Goal: Information Seeking & Learning: Find specific page/section

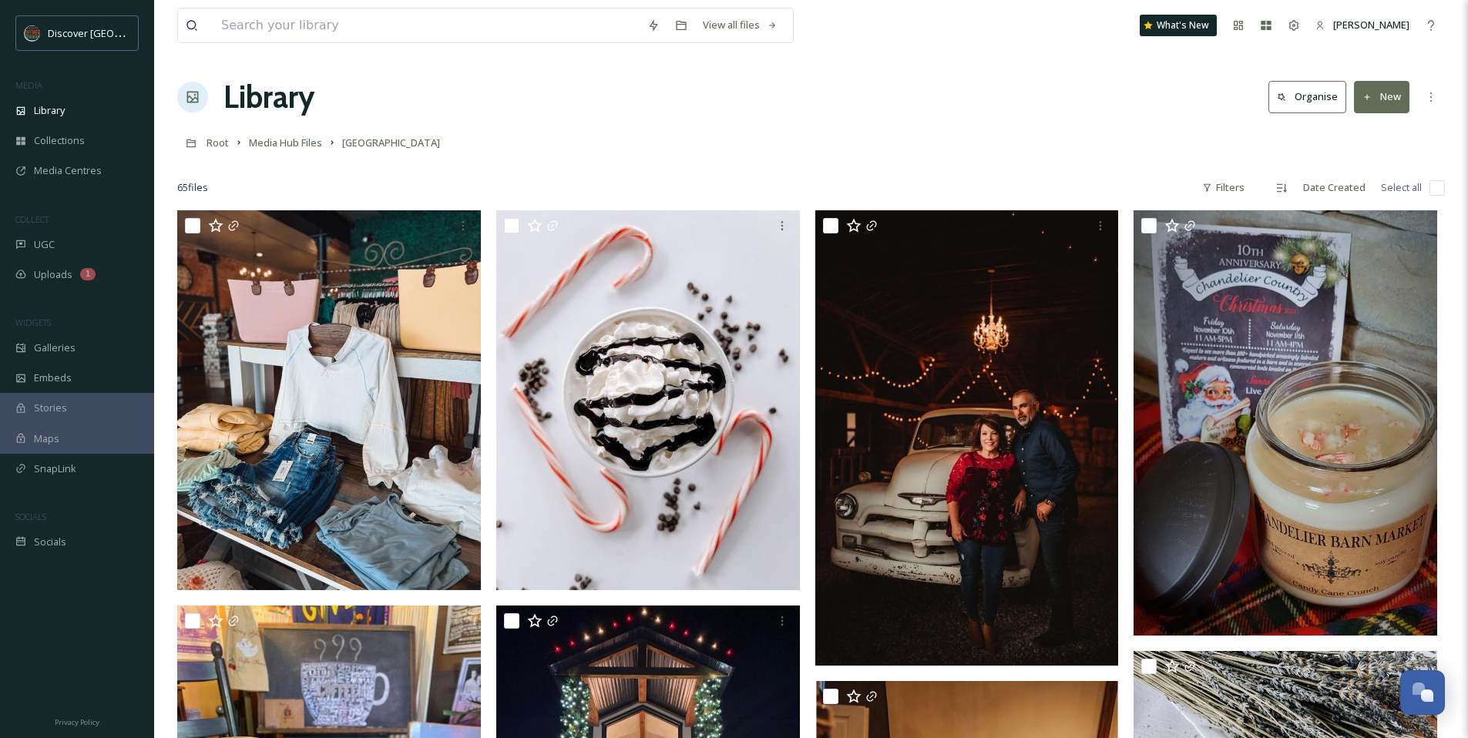
click at [493, 80] on div "Library Organise New" at bounding box center [811, 97] width 1268 height 46
click at [94, 119] on div "Library" at bounding box center [77, 111] width 154 height 30
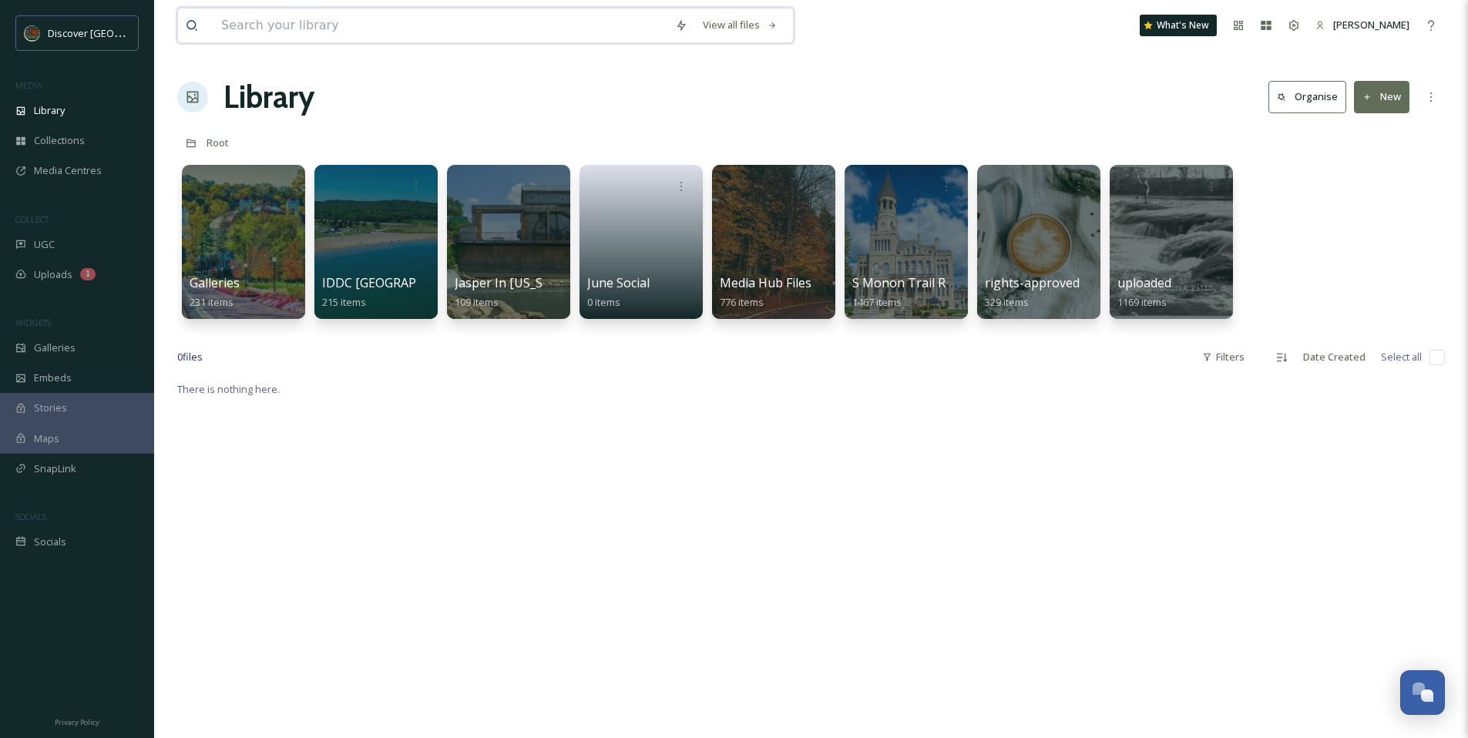
click at [311, 24] on input at bounding box center [440, 25] width 454 height 34
click at [301, 22] on input at bounding box center [440, 25] width 454 height 34
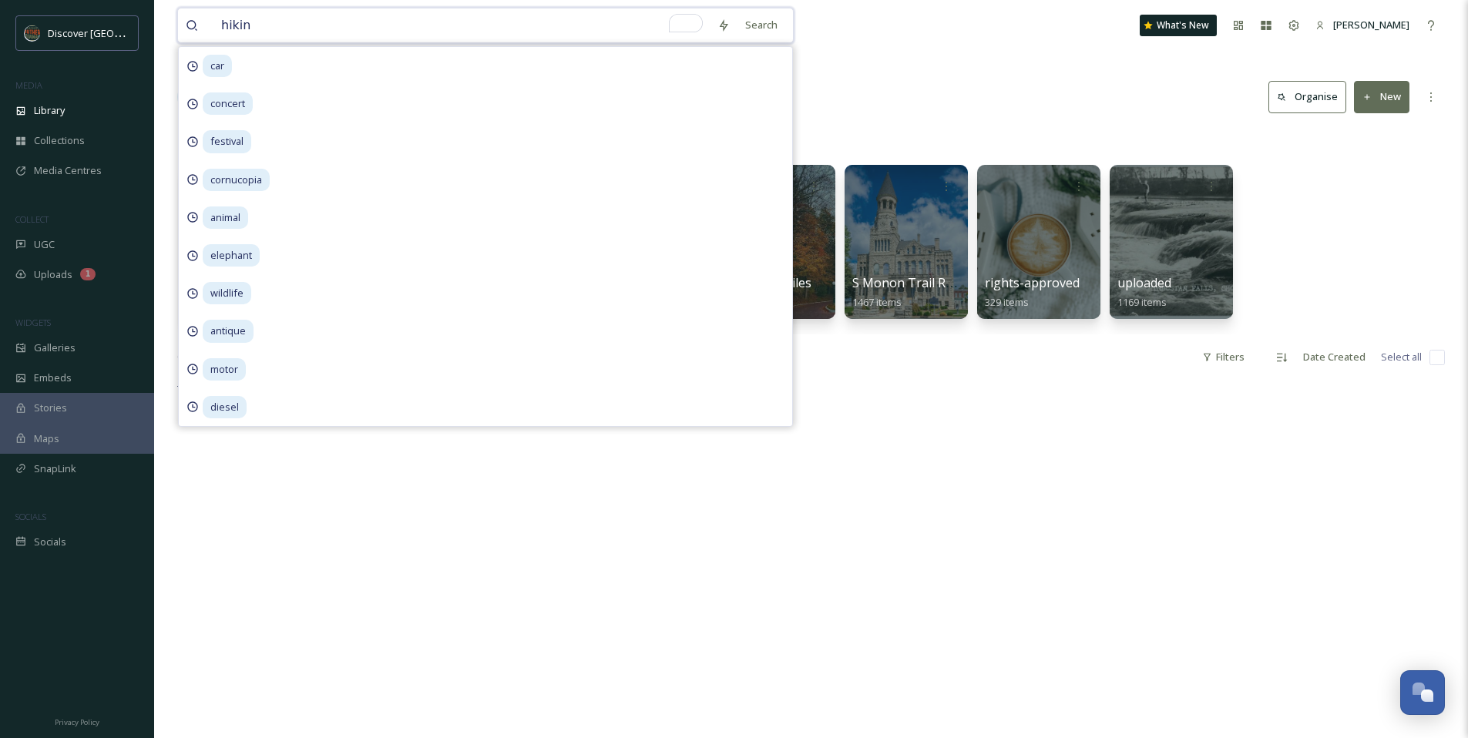
type input "hiking"
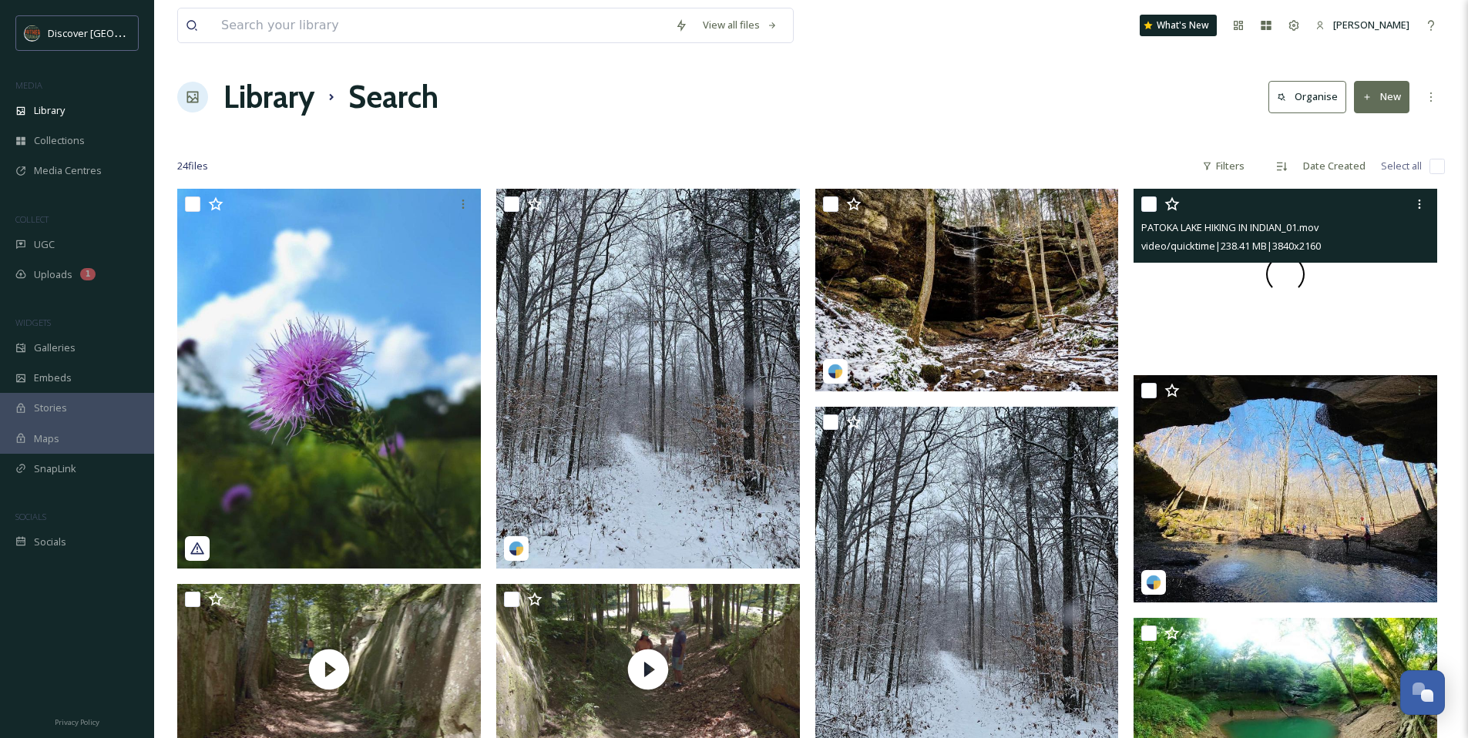
click at [1208, 319] on div at bounding box center [1286, 274] width 304 height 171
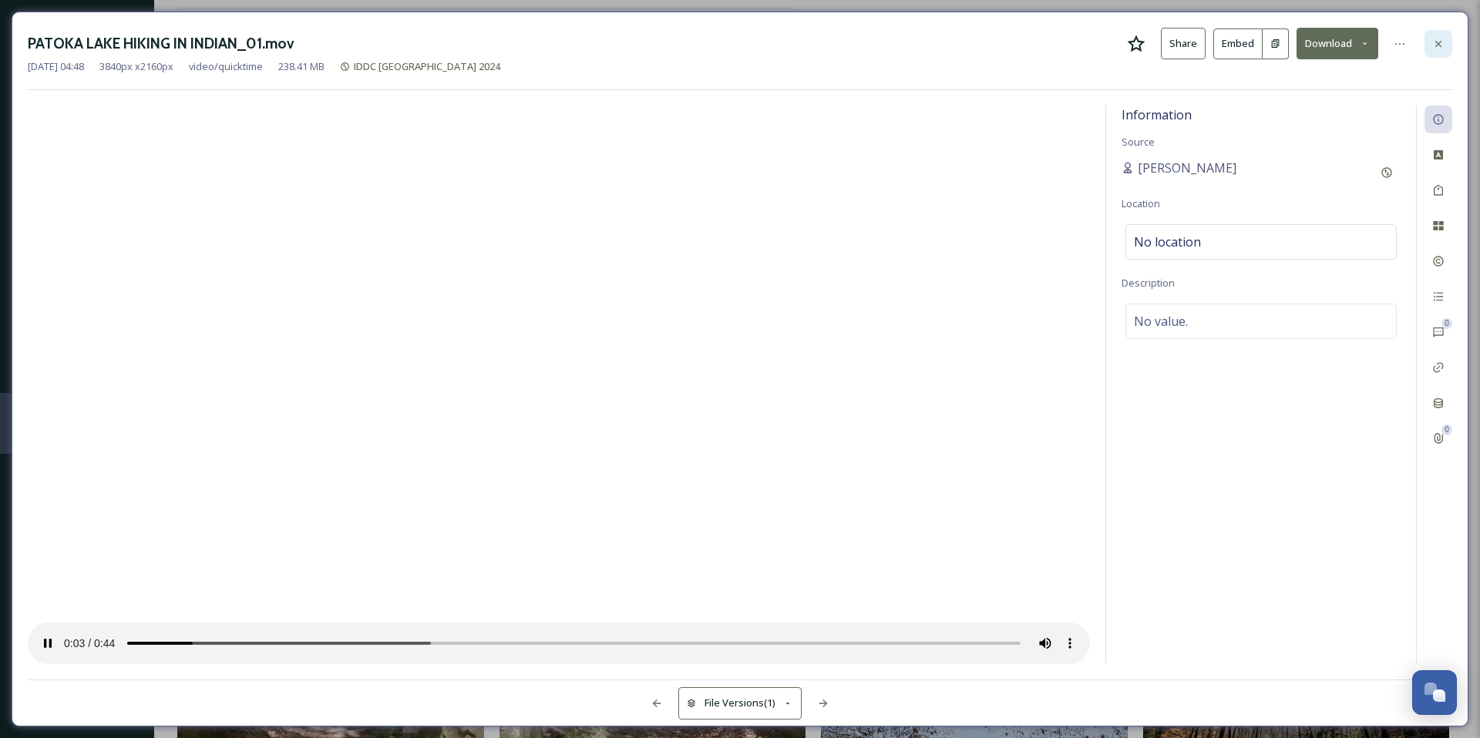
click at [1438, 46] on icon at bounding box center [1438, 44] width 12 height 12
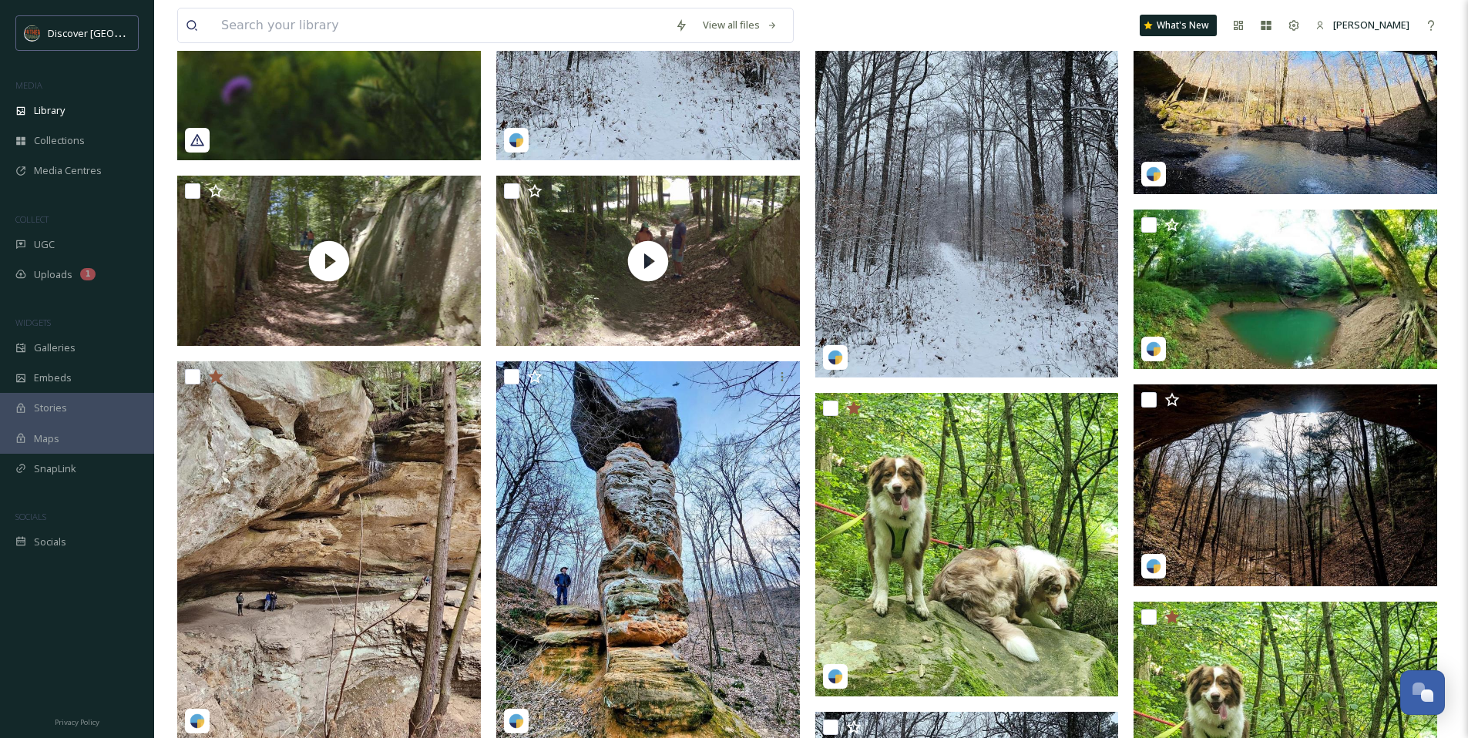
scroll to position [445, 0]
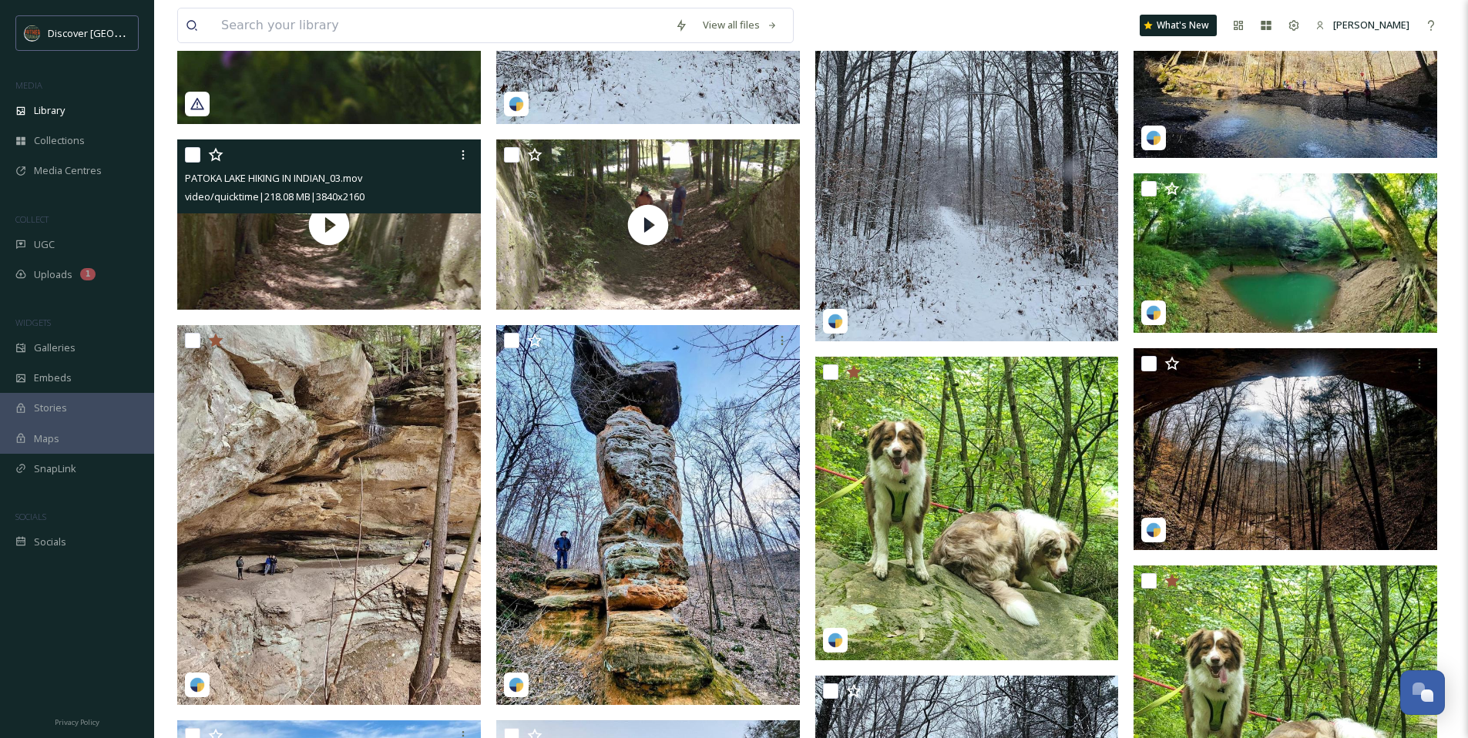
click at [262, 213] on div "PATOKA LAKE HIKING IN INDIAN_03.mov video/quicktime | 218.08 MB | 3840 x 2160" at bounding box center [329, 176] width 304 height 74
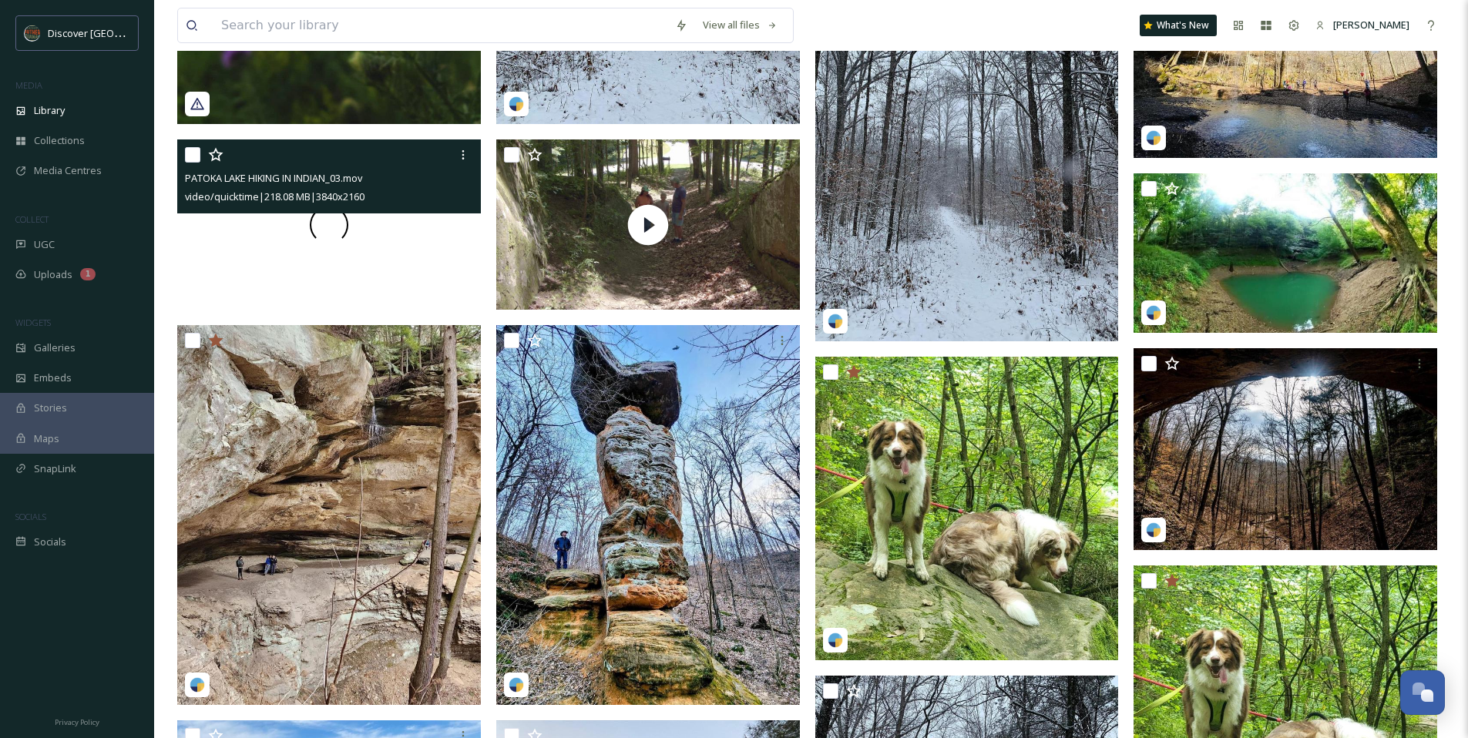
click at [250, 243] on div at bounding box center [329, 224] width 304 height 171
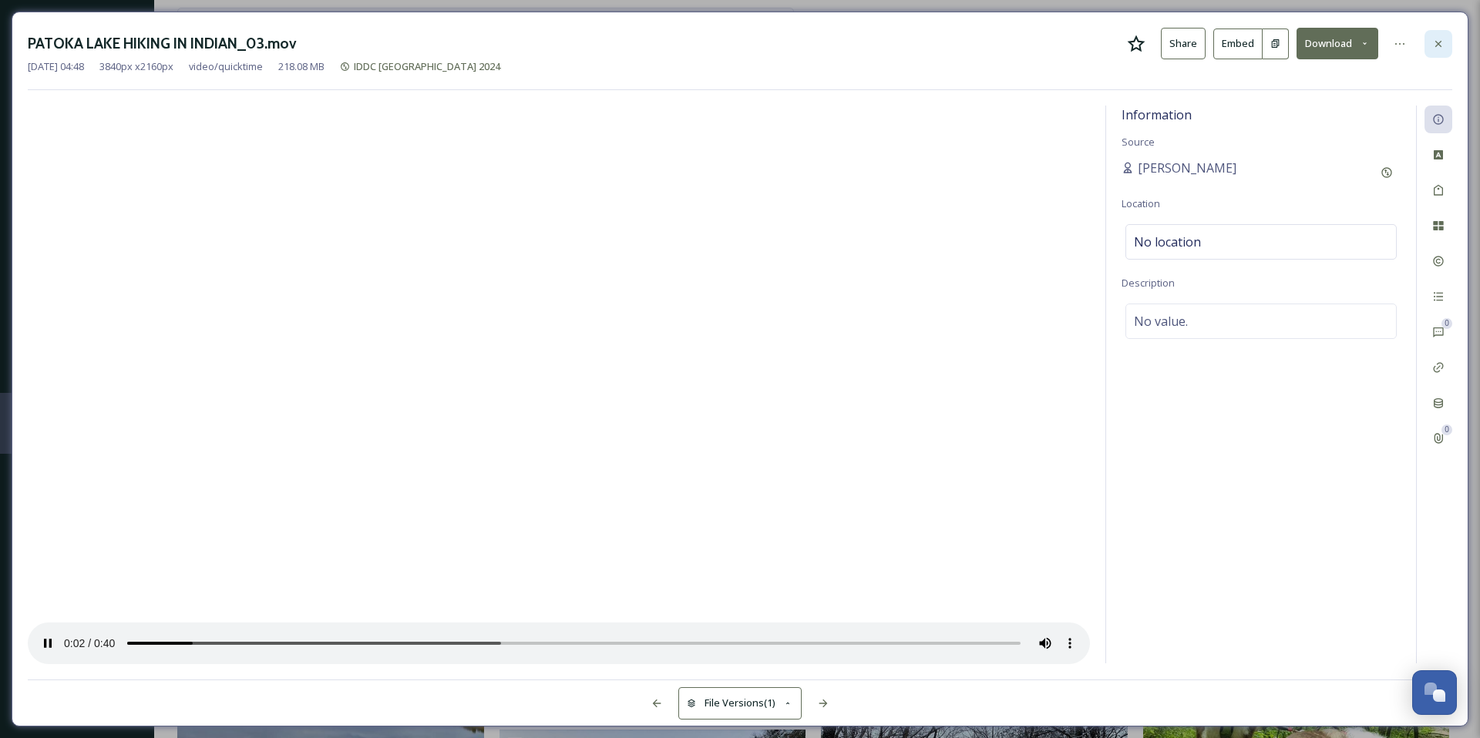
click at [1437, 48] on icon at bounding box center [1438, 44] width 12 height 12
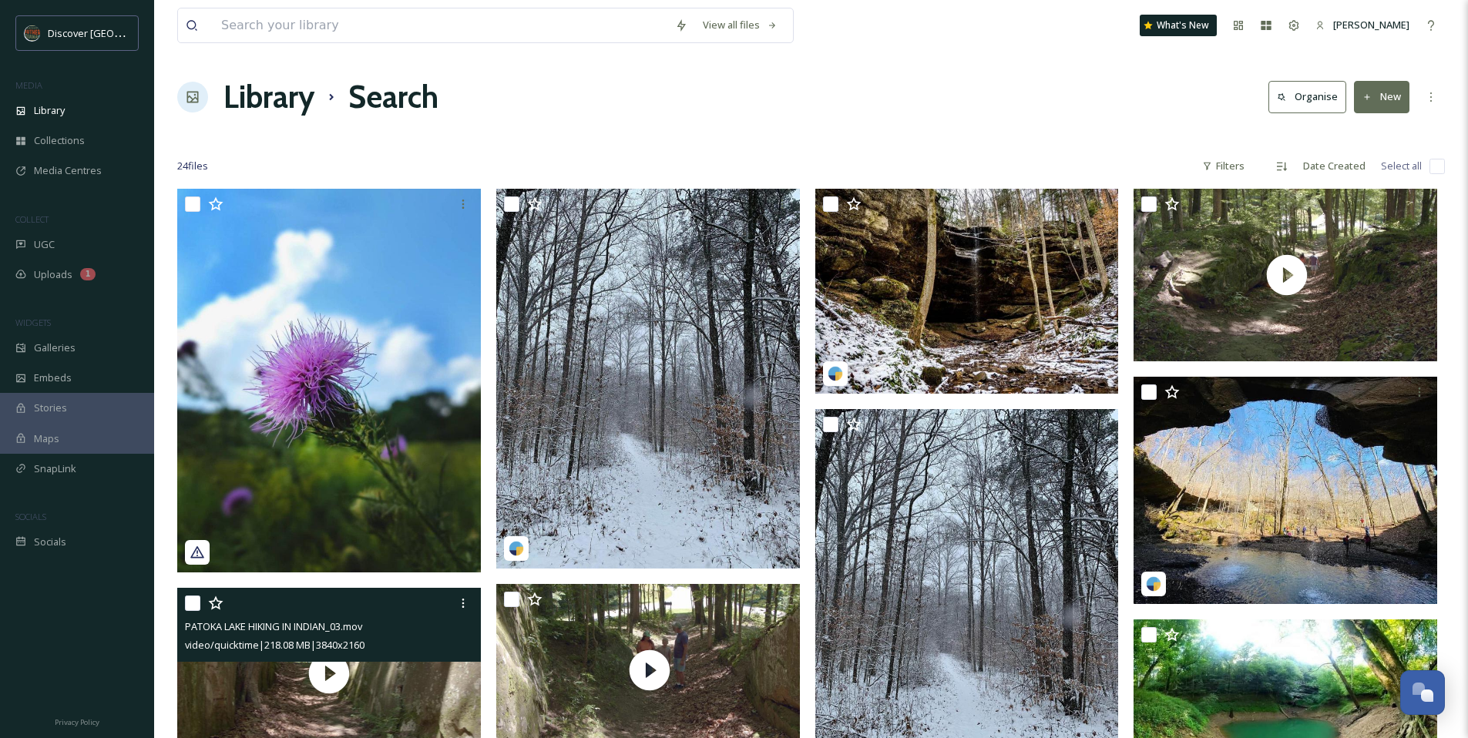
click at [496, 158] on div "24 file s Filters Date Created Select all" at bounding box center [811, 166] width 1268 height 30
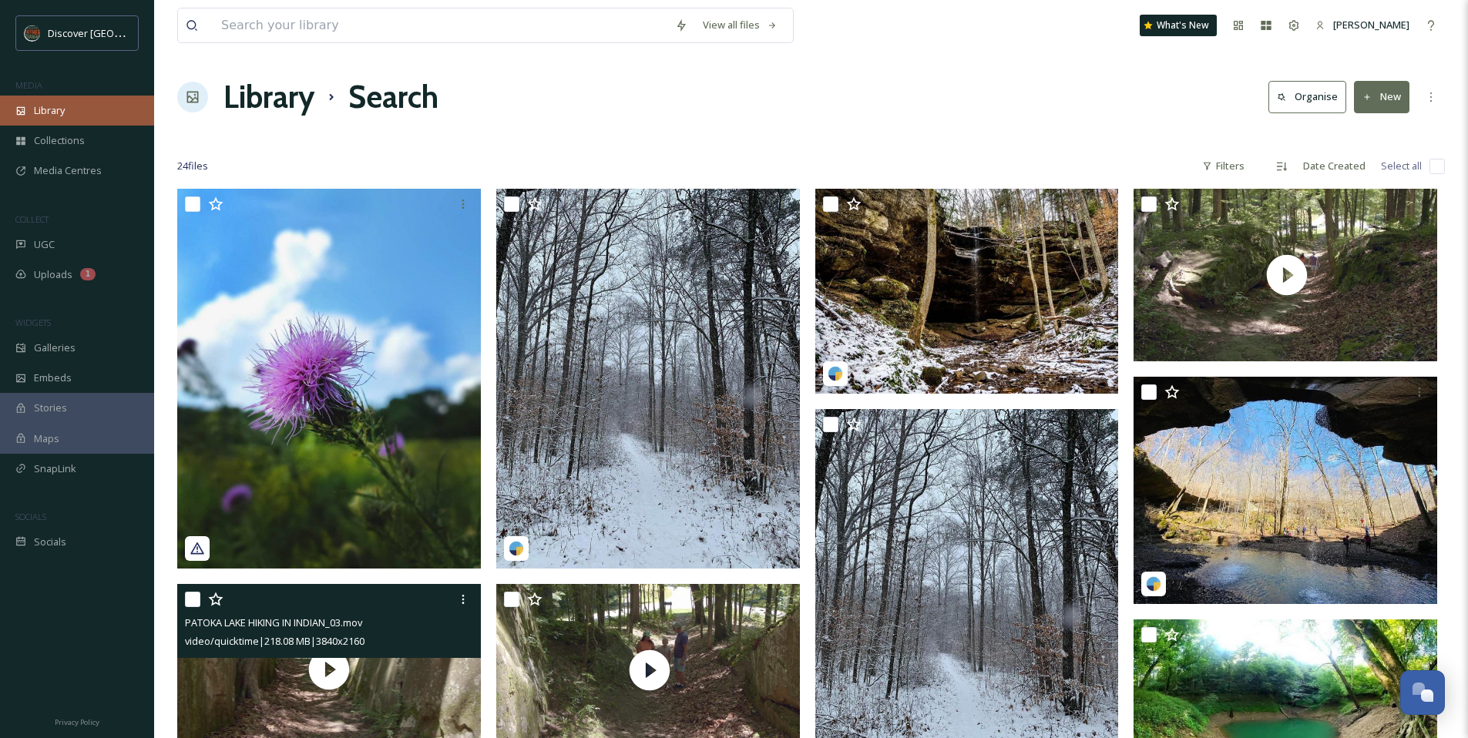
click at [55, 116] on span "Library" at bounding box center [49, 110] width 31 height 15
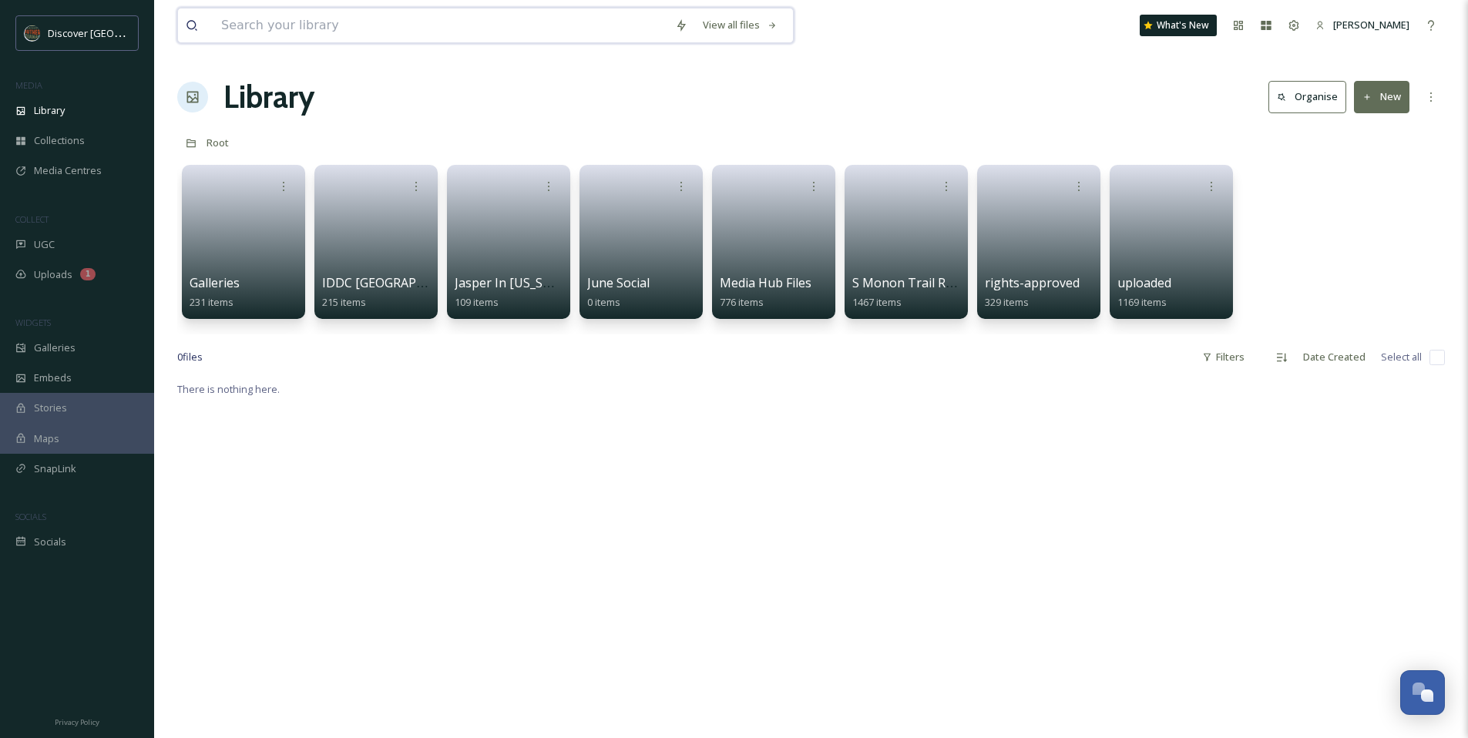
click at [442, 31] on input at bounding box center [440, 25] width 454 height 34
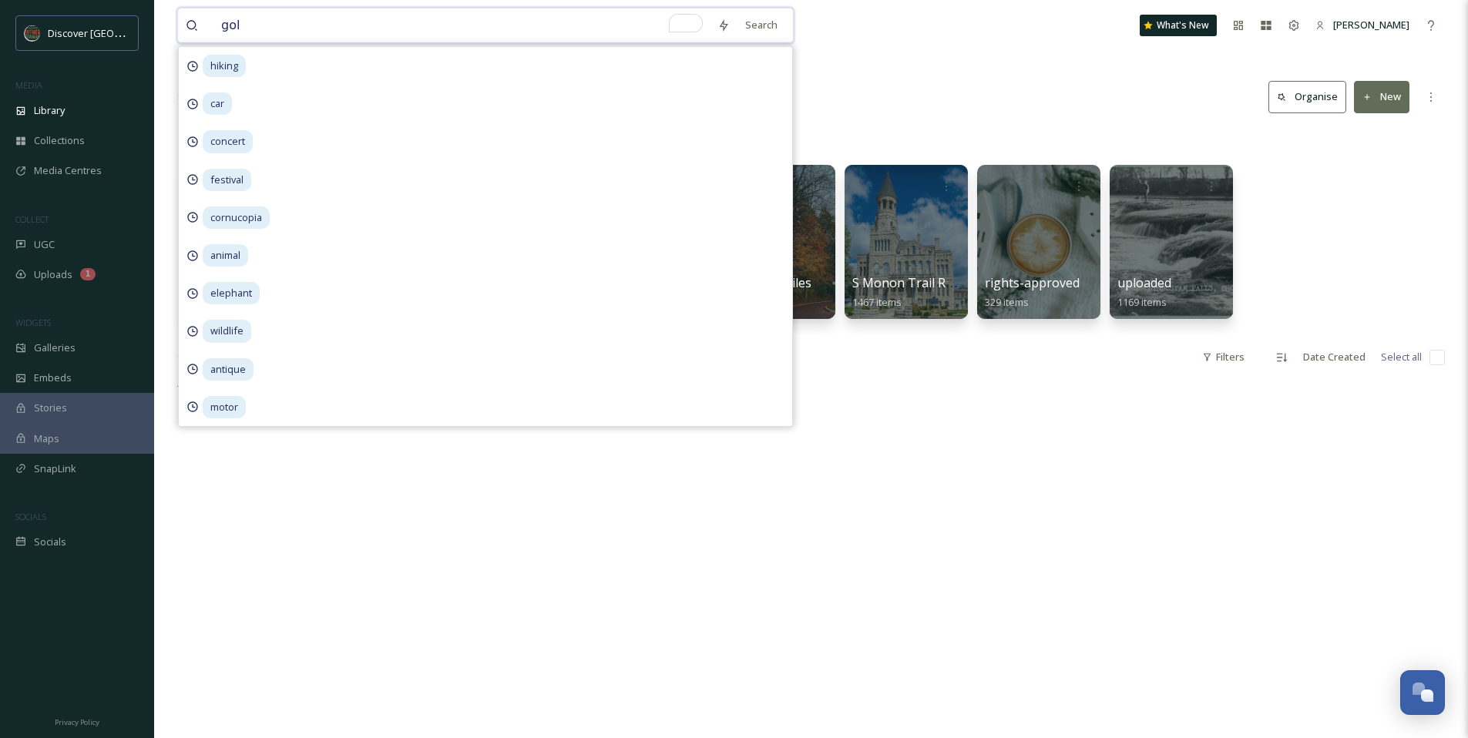
type input "golf"
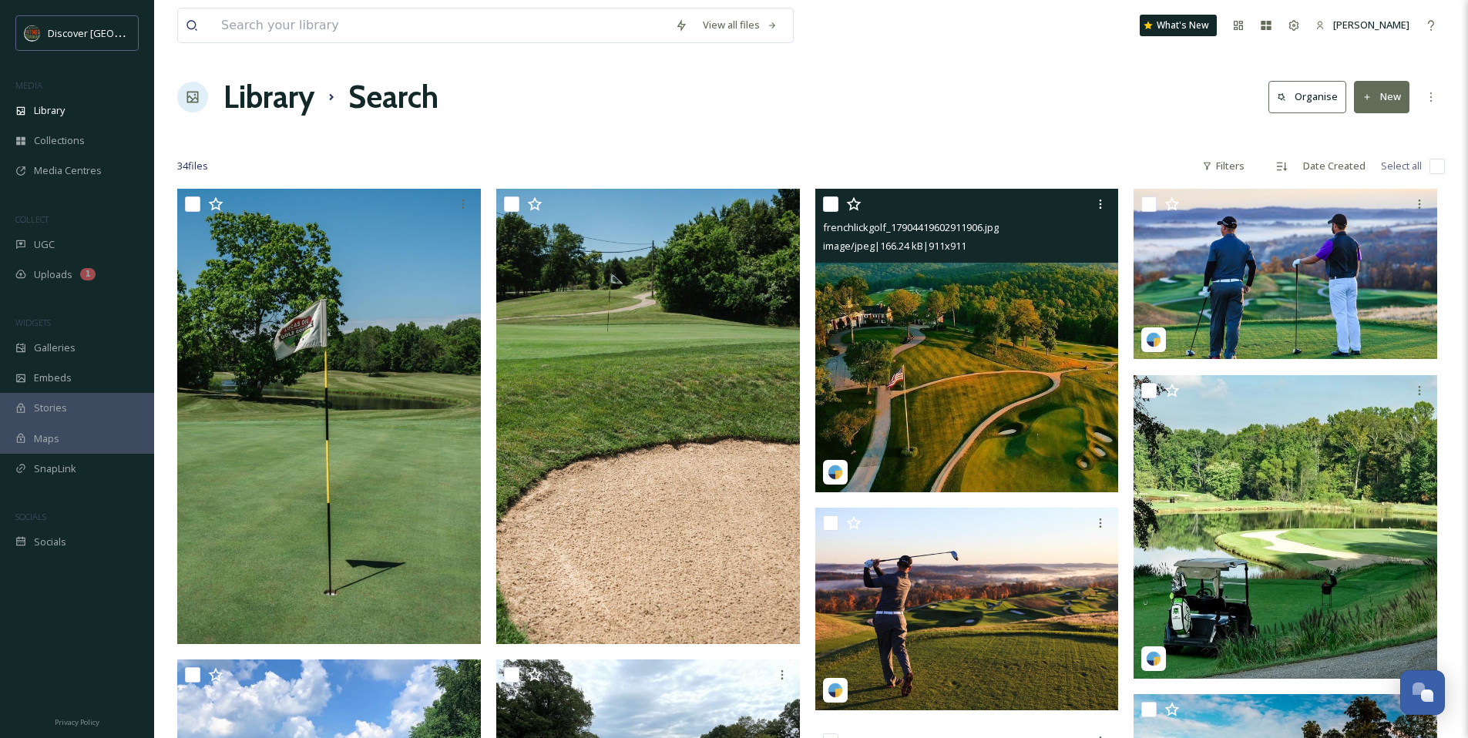
click at [962, 409] on img at bounding box center [967, 341] width 304 height 304
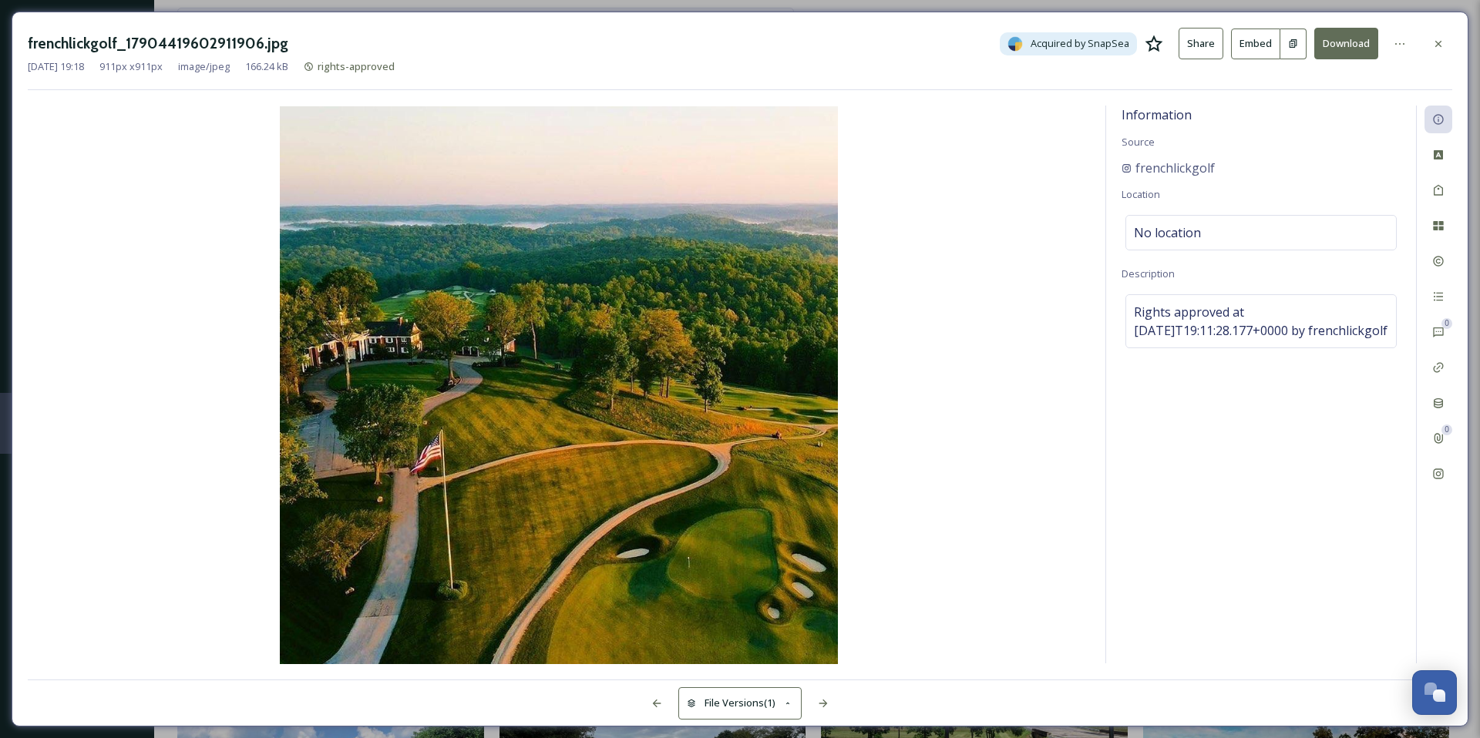
click at [1159, 44] on icon at bounding box center [1153, 44] width 18 height 18
click at [1442, 44] on icon at bounding box center [1438, 44] width 12 height 12
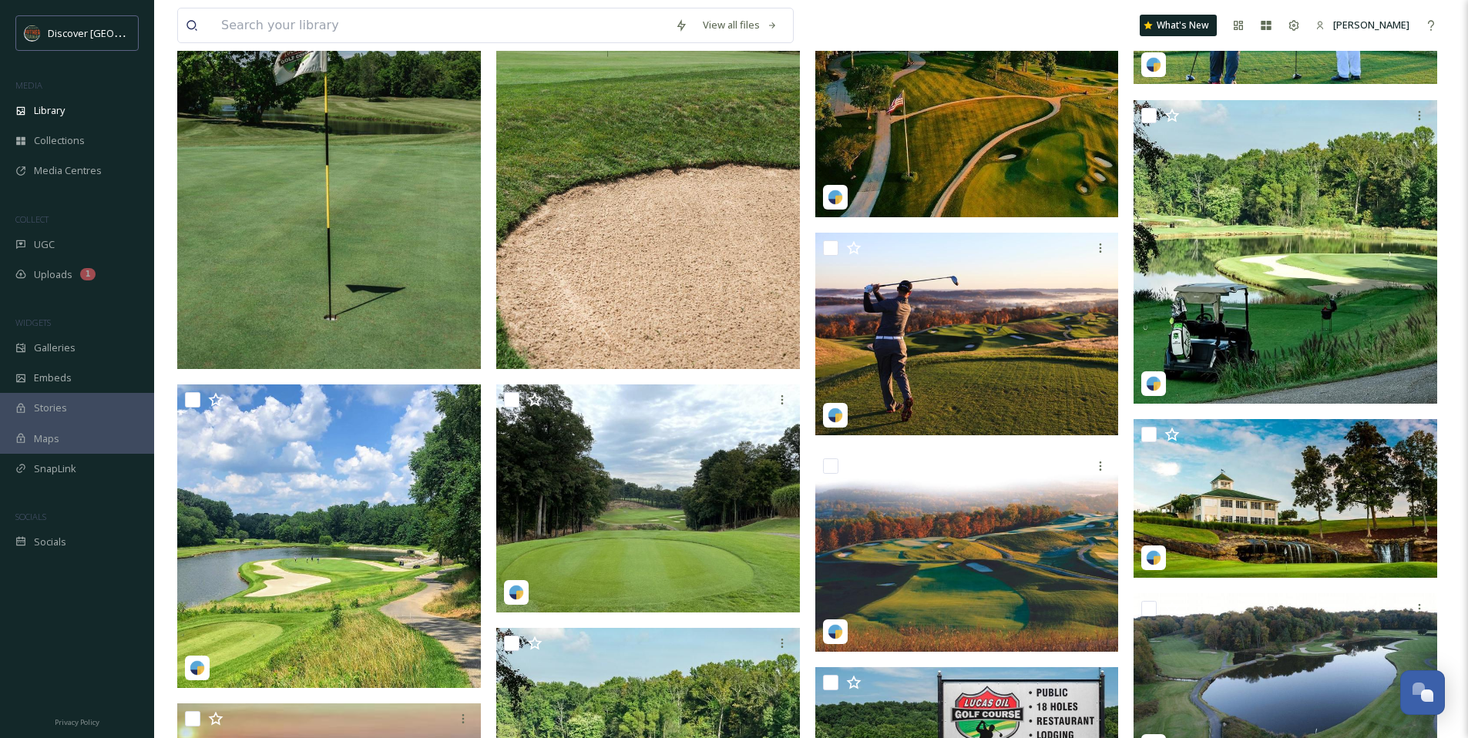
scroll to position [282, 0]
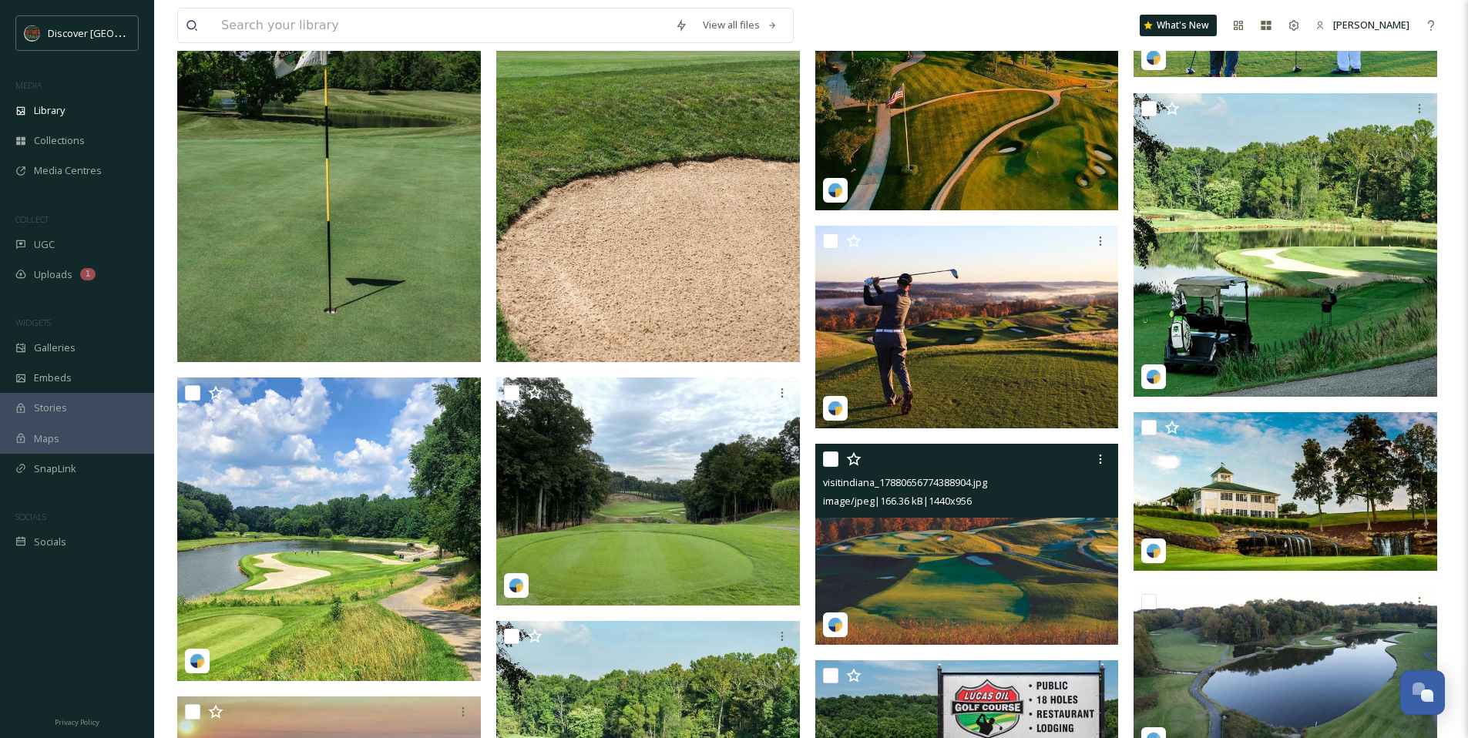
click at [960, 572] on img at bounding box center [967, 545] width 304 height 202
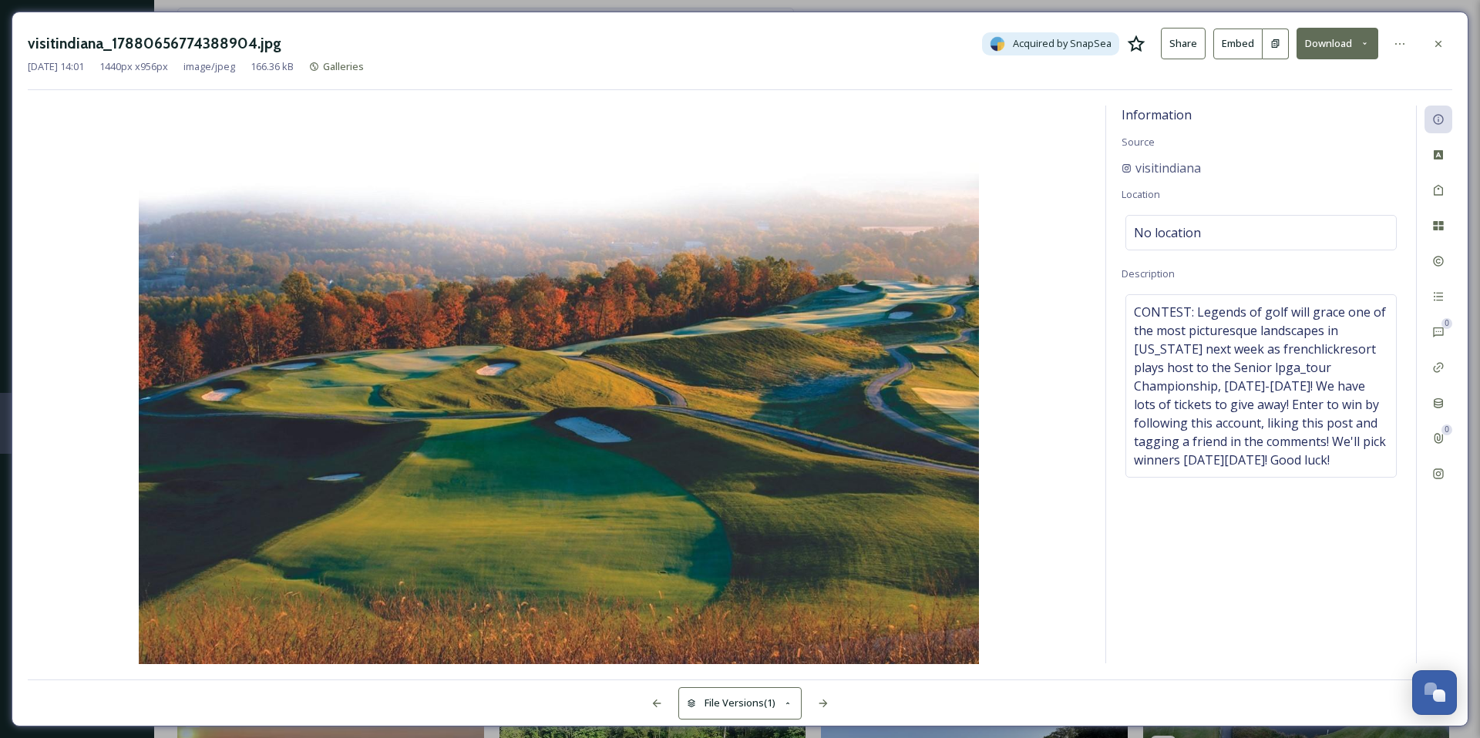
click at [1135, 45] on icon at bounding box center [1136, 44] width 18 height 18
click at [1437, 42] on icon at bounding box center [1438, 44] width 12 height 12
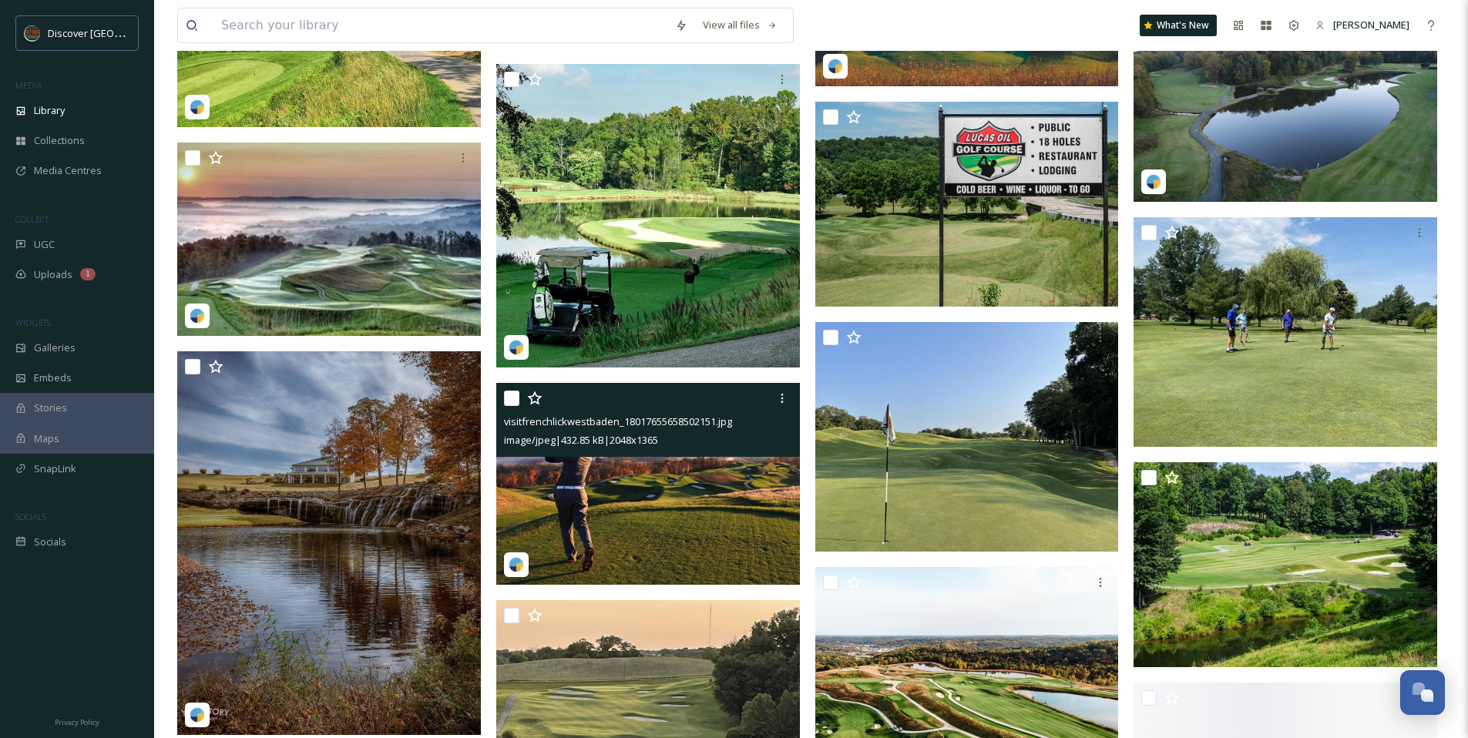
scroll to position [847, 0]
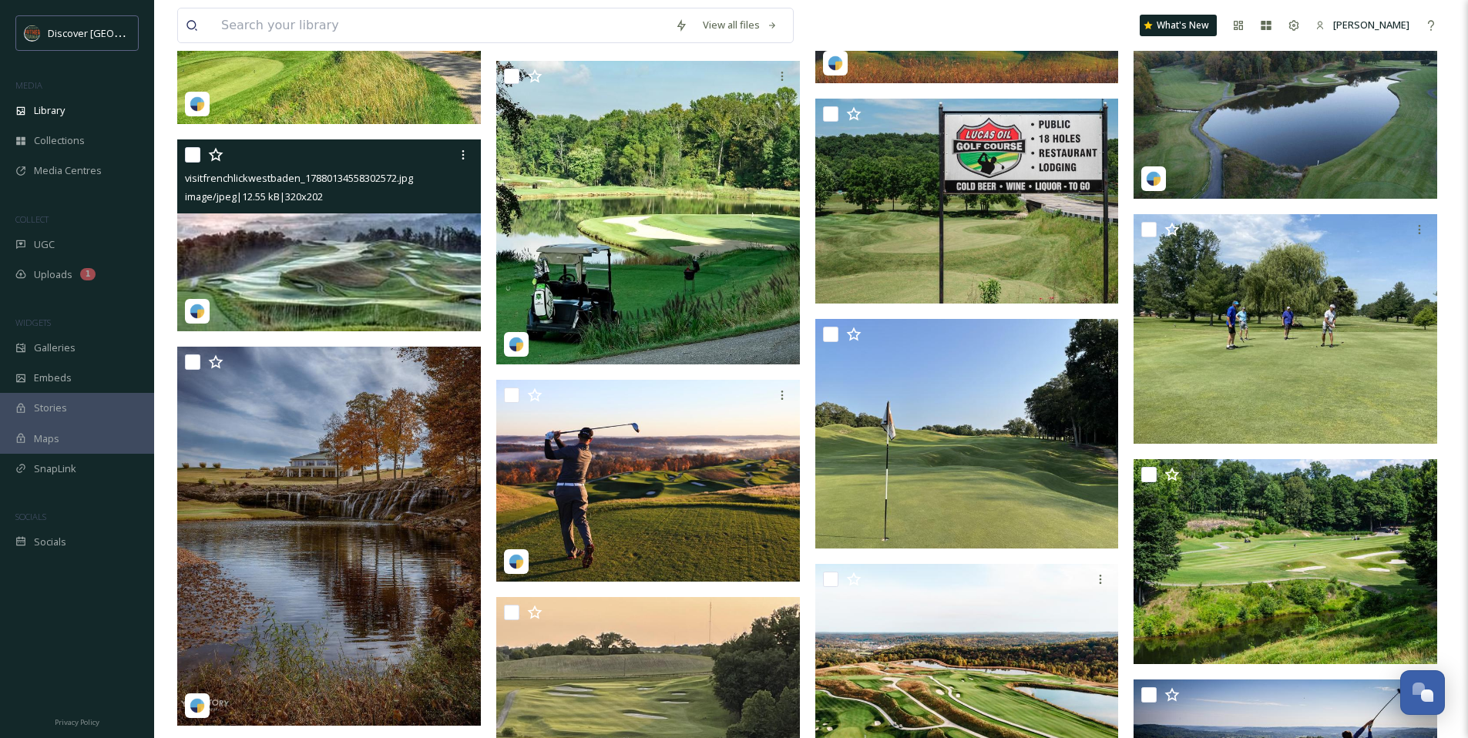
click at [286, 284] on img at bounding box center [329, 235] width 304 height 192
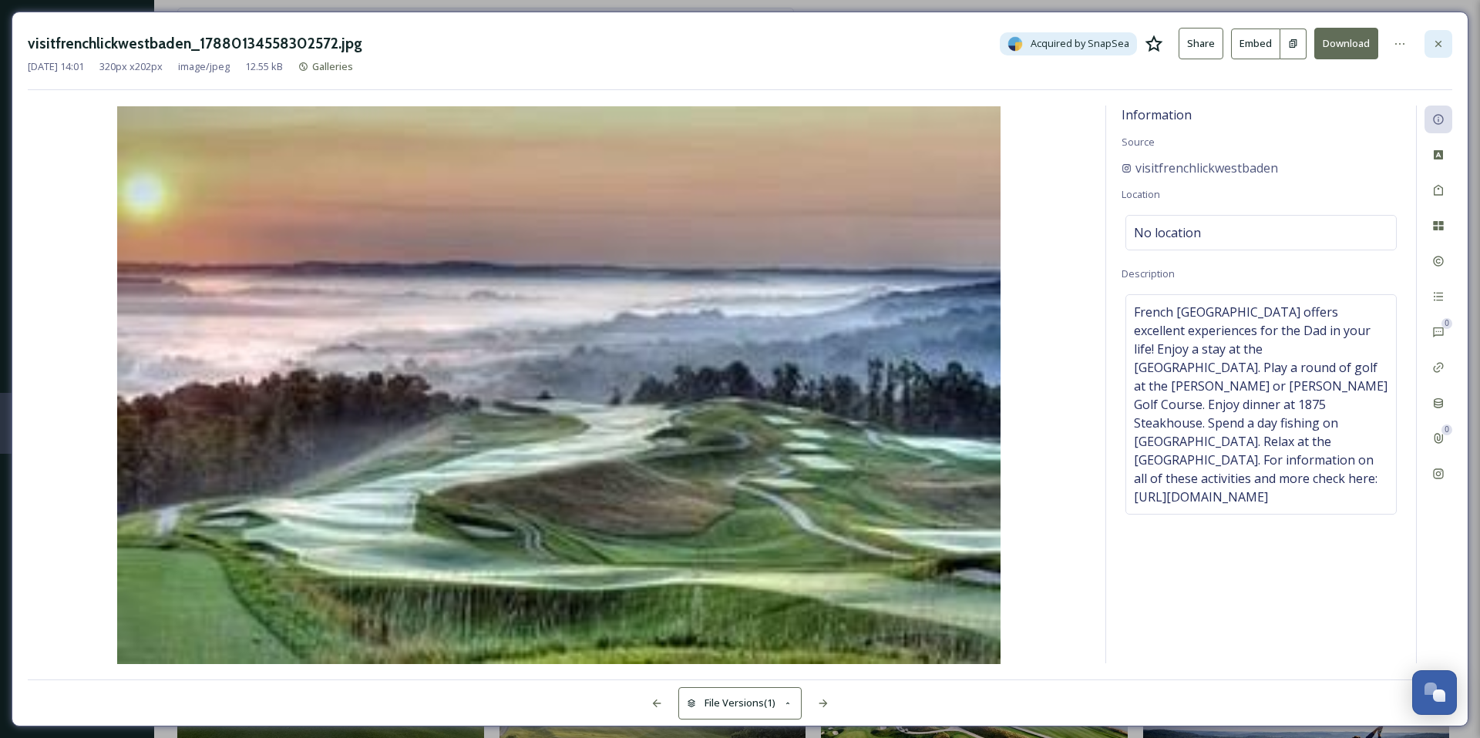
click at [1443, 49] on icon at bounding box center [1438, 44] width 12 height 12
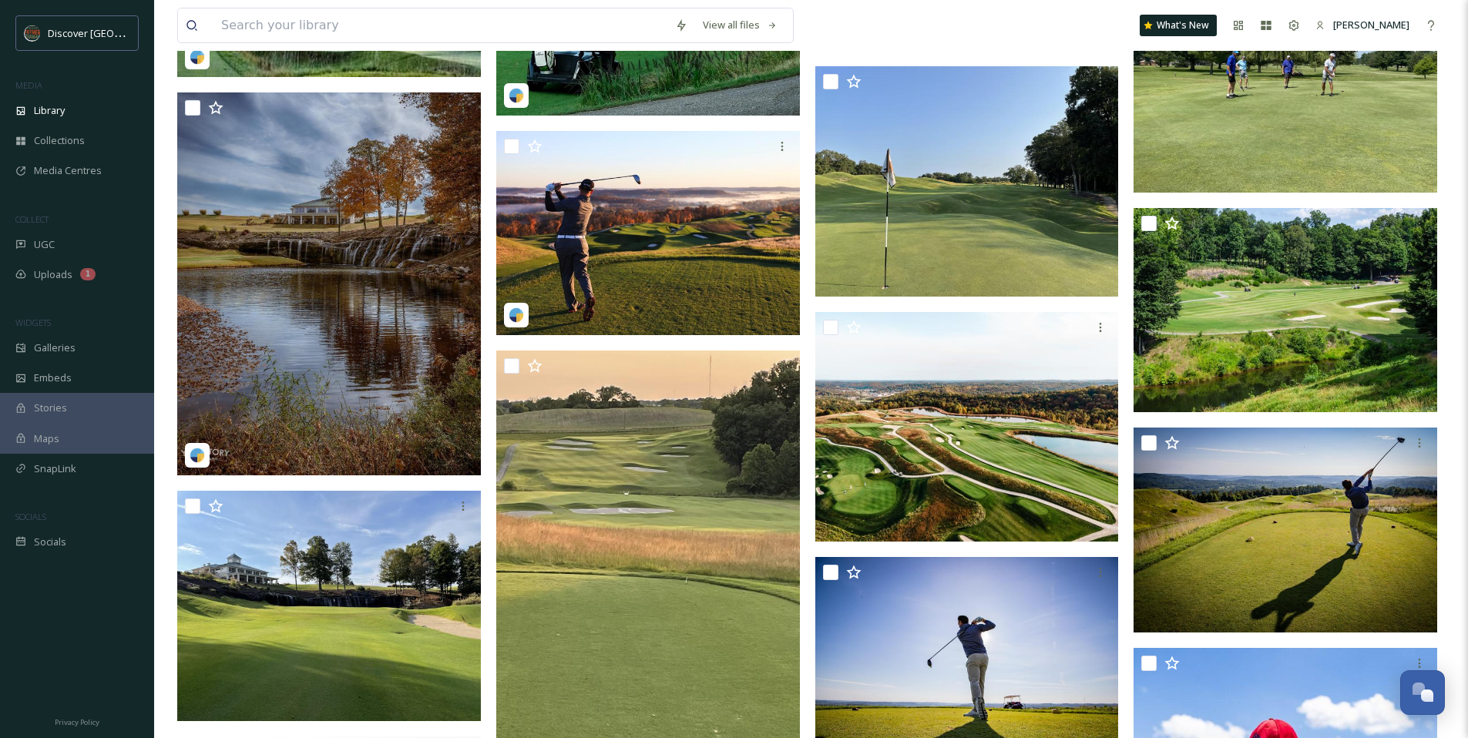
scroll to position [1160, 0]
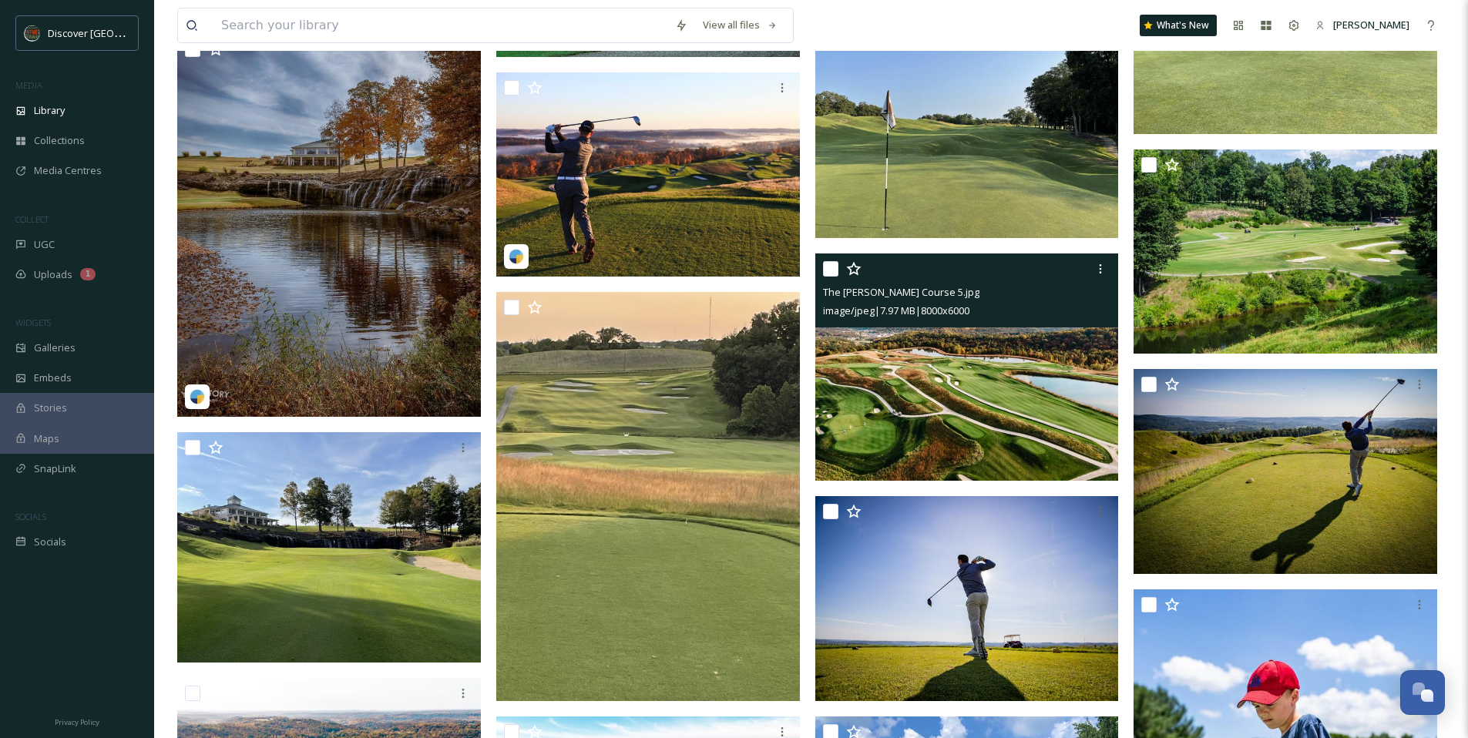
click at [959, 371] on img at bounding box center [967, 368] width 304 height 228
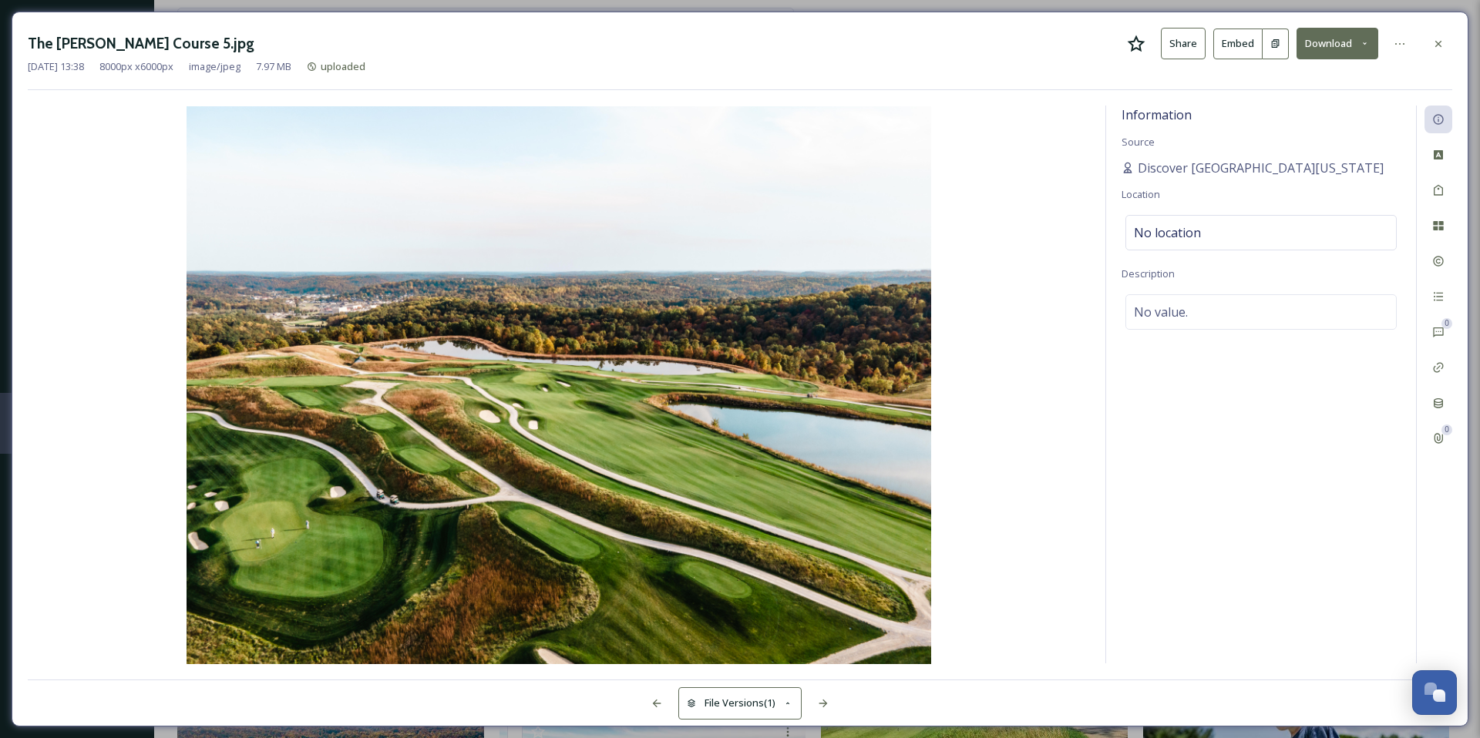
click at [1147, 45] on div "The [PERSON_NAME] Course 5.jpg Share Embed Download" at bounding box center [740, 44] width 1424 height 32
click at [1145, 45] on div "The [PERSON_NAME] Course 5.jpg Share Embed Download" at bounding box center [740, 44] width 1424 height 32
click at [1142, 45] on icon at bounding box center [1136, 44] width 18 height 18
click at [1442, 40] on icon at bounding box center [1438, 44] width 12 height 12
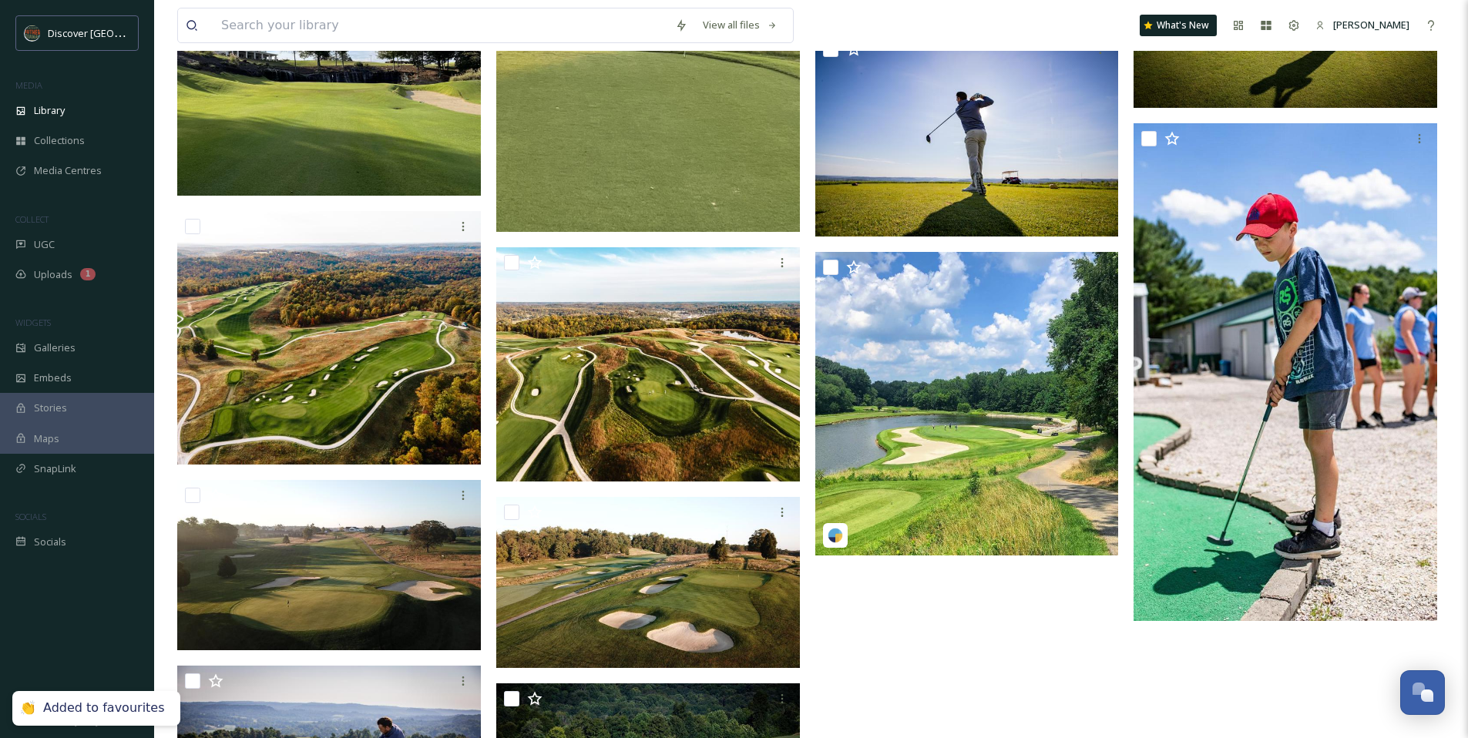
scroll to position [1617, 0]
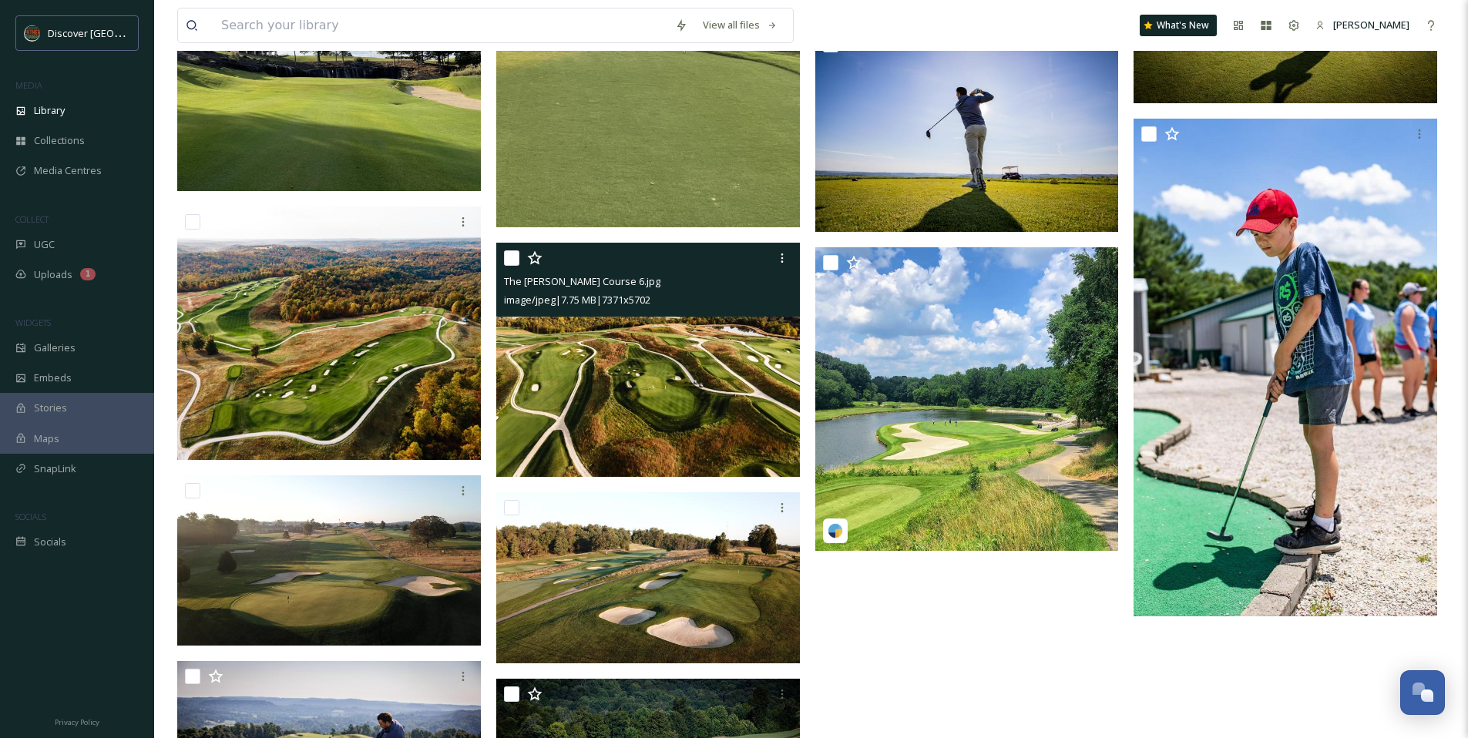
click at [600, 374] on img at bounding box center [648, 359] width 304 height 235
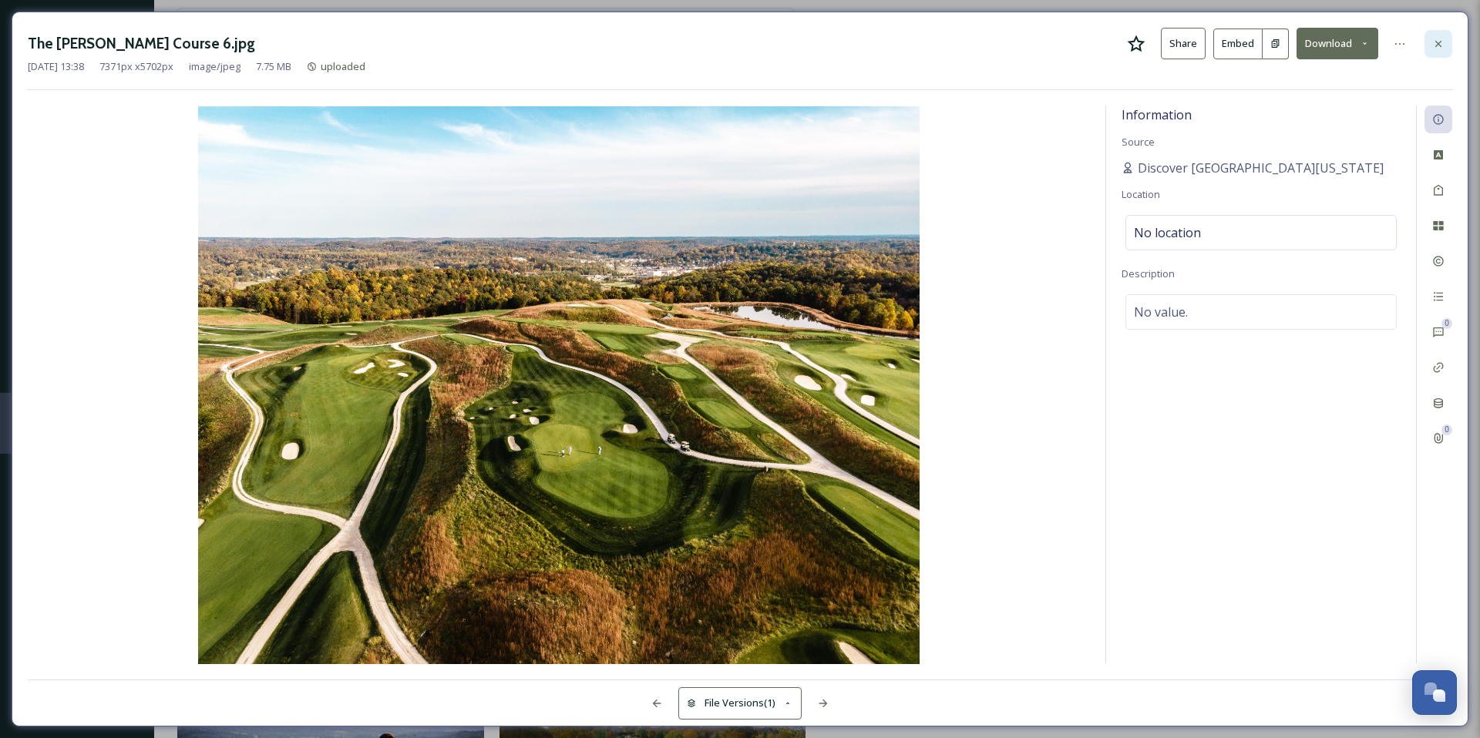
click at [1433, 43] on icon at bounding box center [1438, 44] width 12 height 12
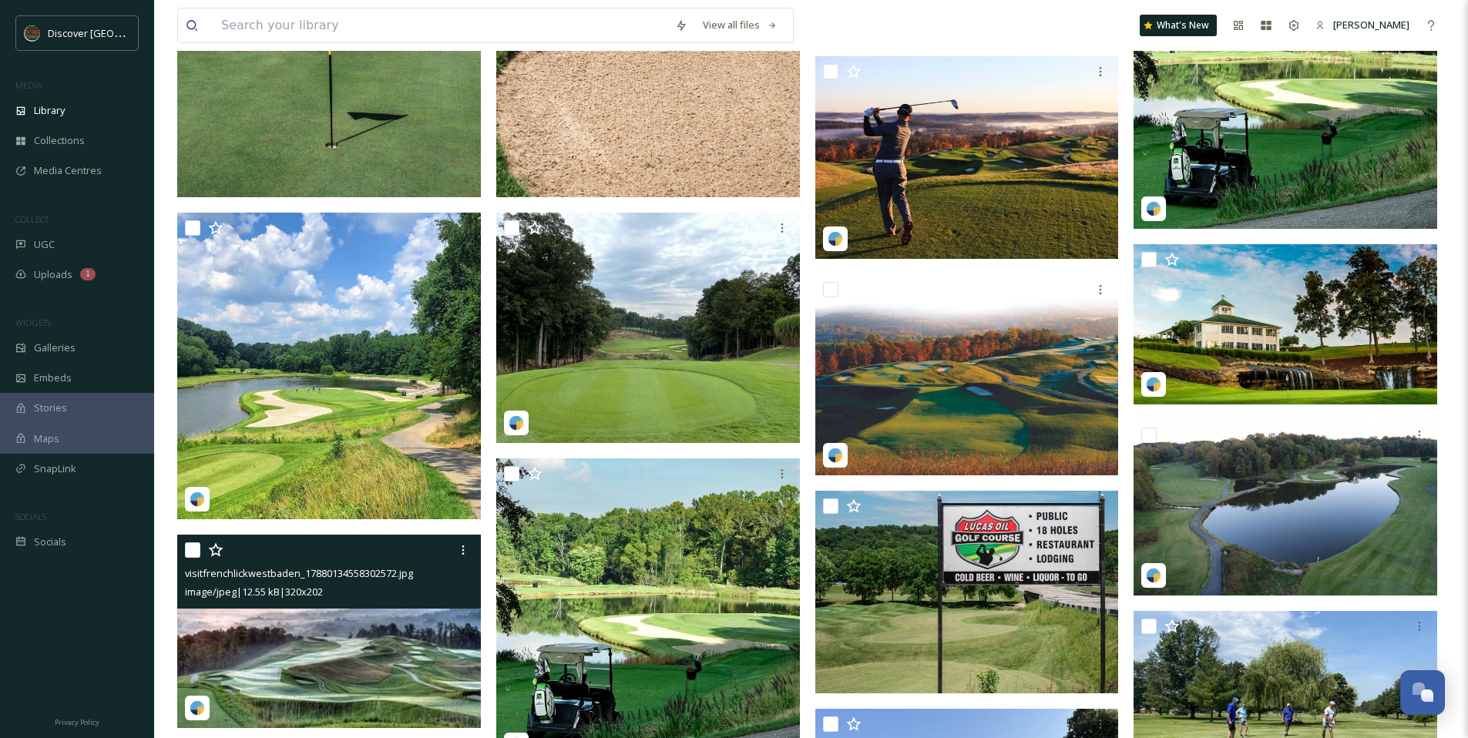
scroll to position [507, 0]
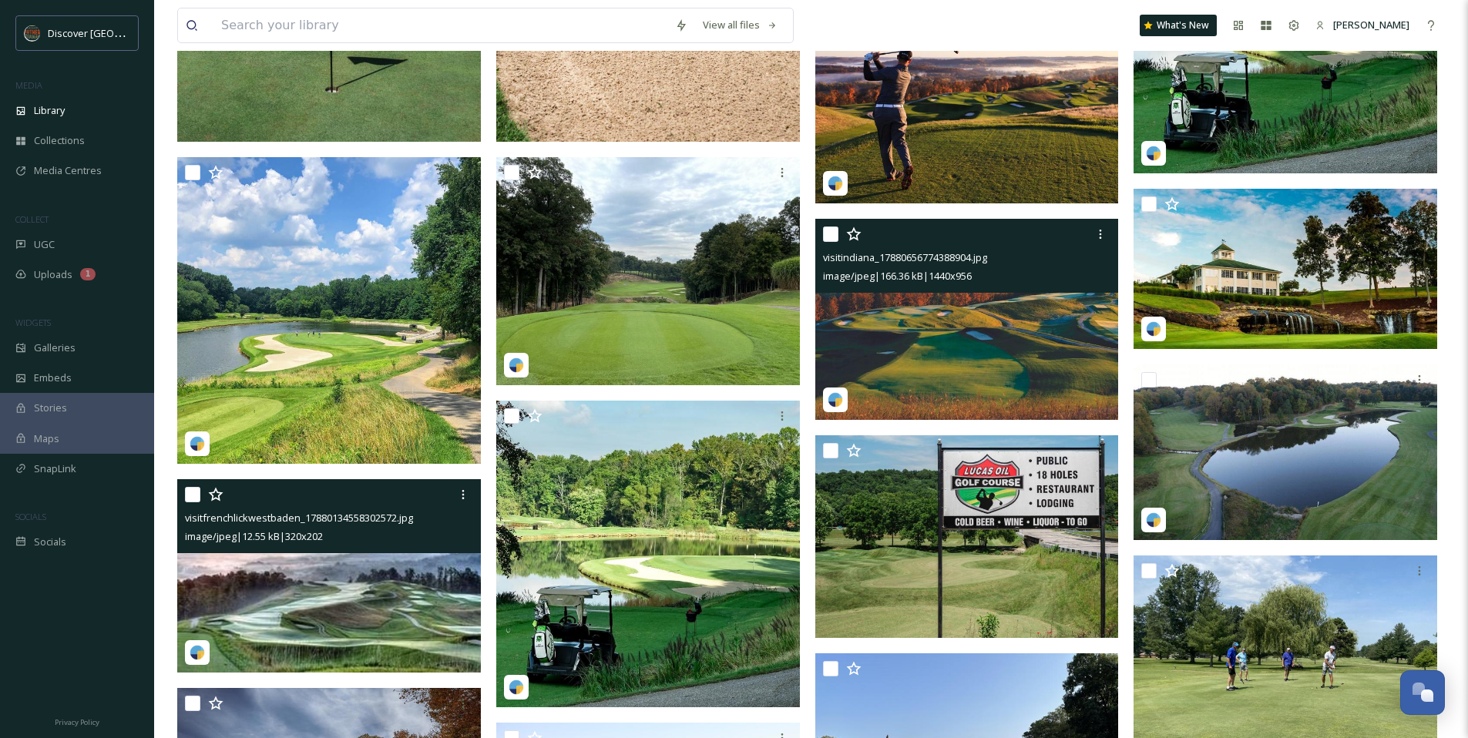
click at [969, 338] on img at bounding box center [967, 320] width 304 height 202
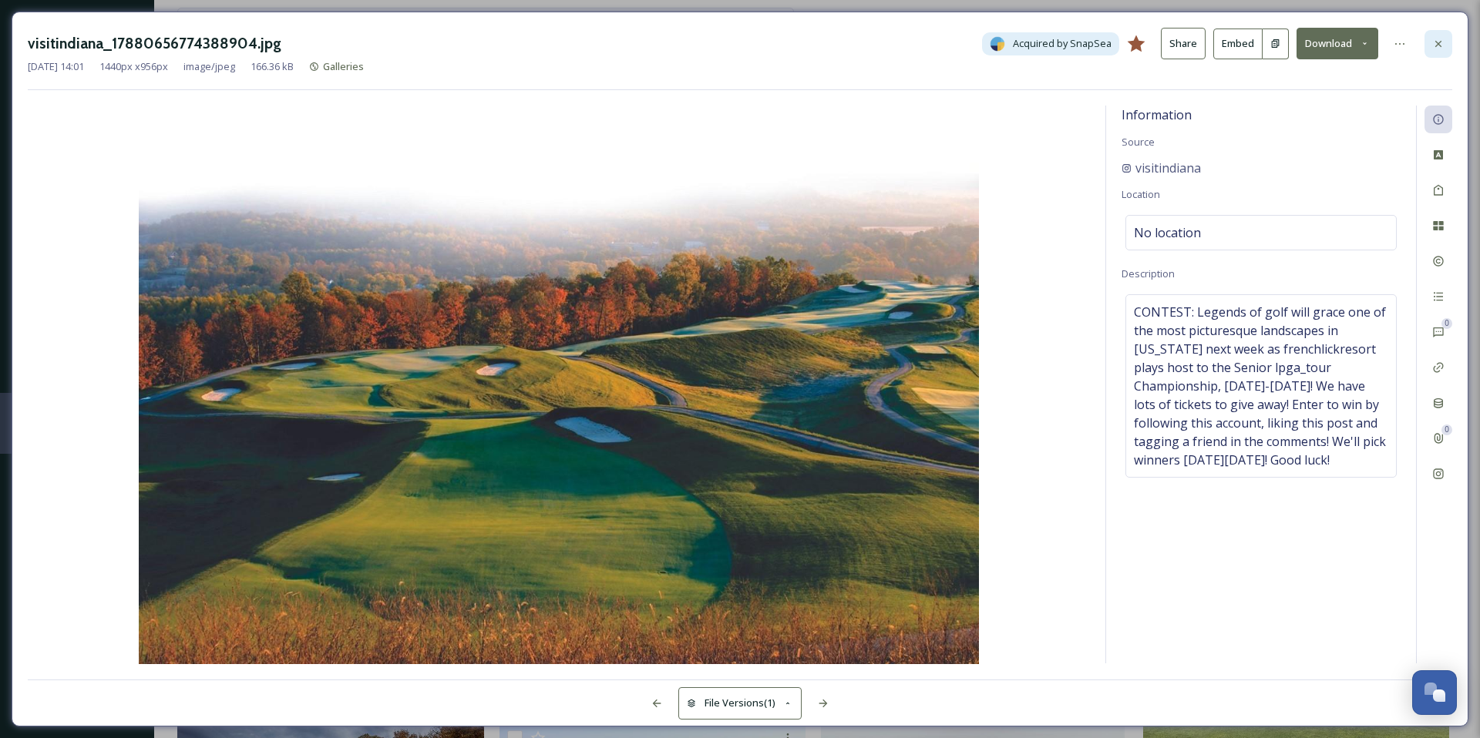
click at [1440, 45] on icon at bounding box center [1438, 43] width 6 height 6
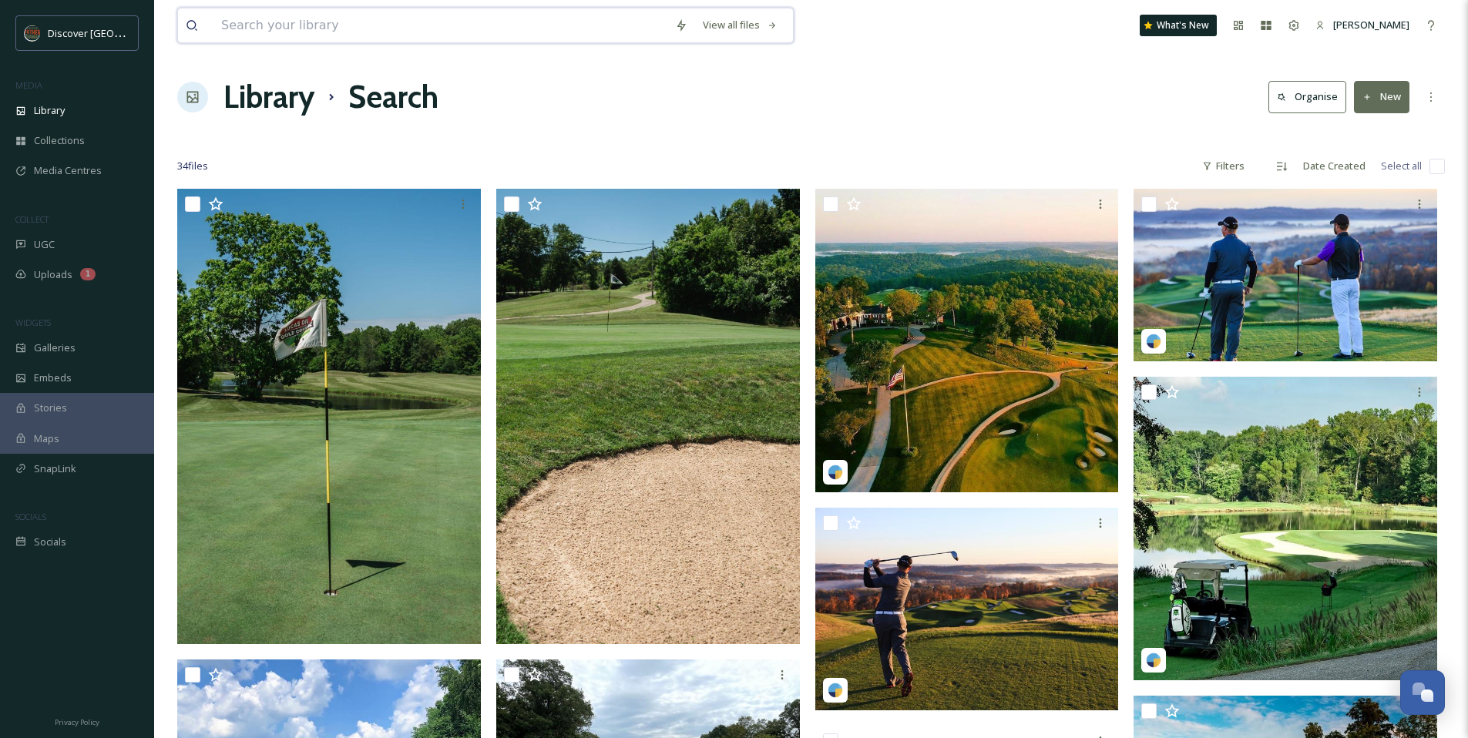
click at [636, 23] on input at bounding box center [440, 25] width 454 height 34
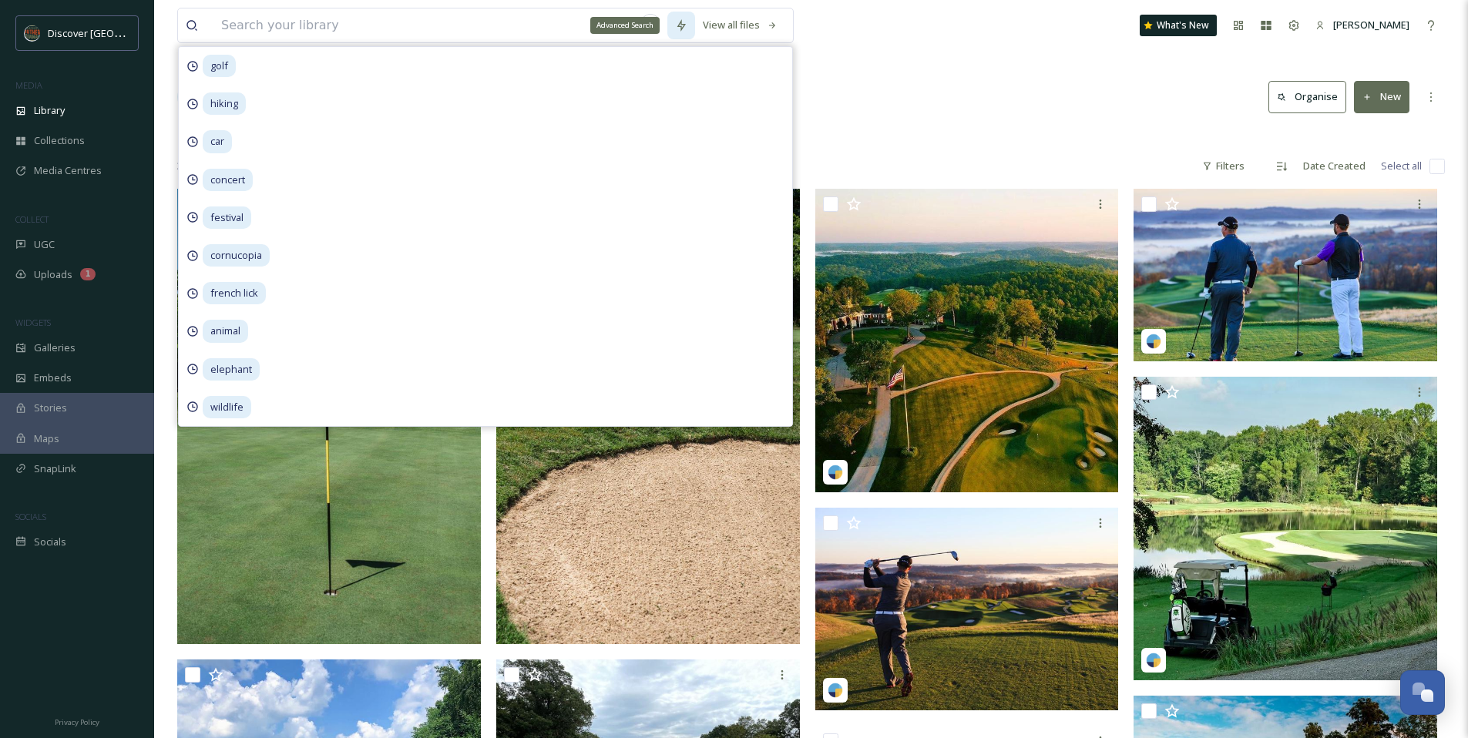
click at [680, 22] on icon at bounding box center [681, 25] width 12 height 12
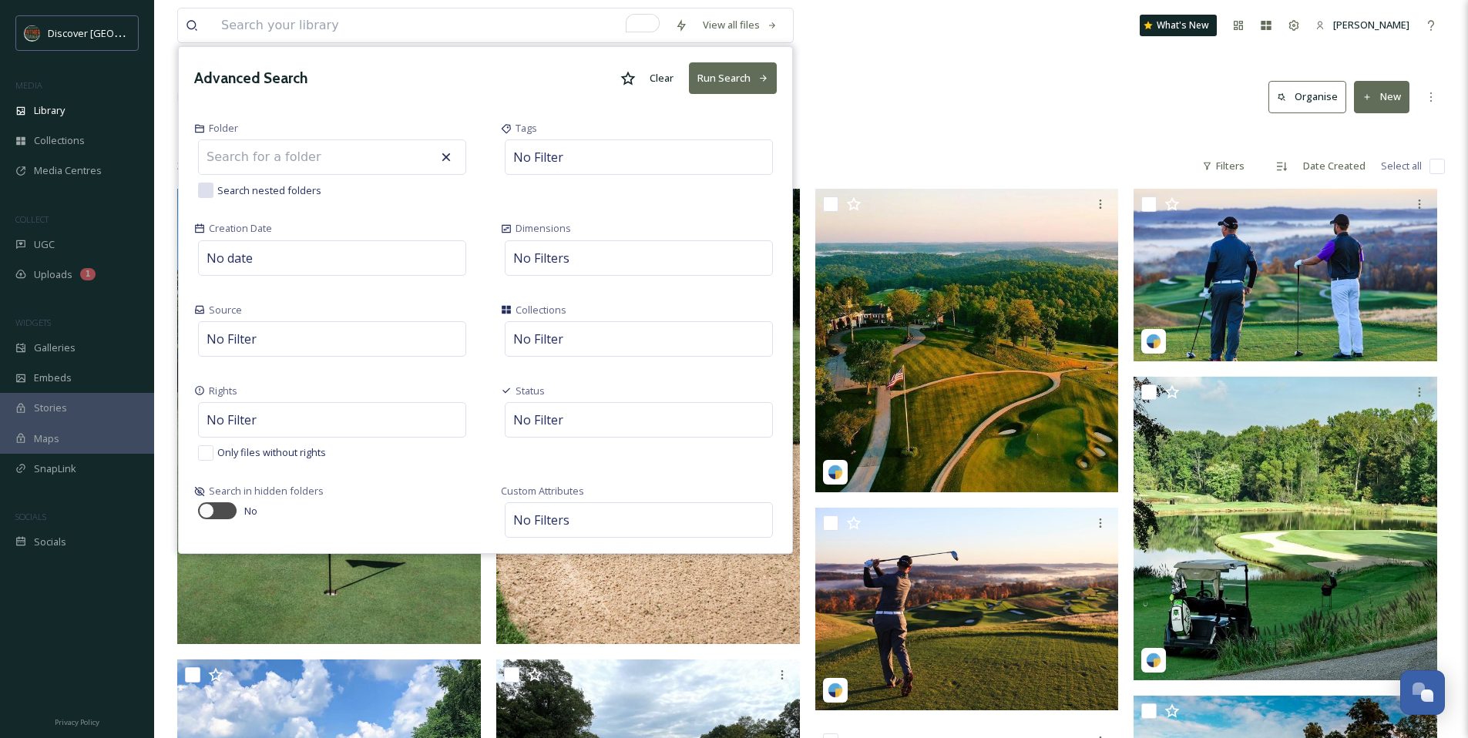
click at [629, 72] on icon at bounding box center [627, 78] width 15 height 15
click at [772, 86] on button "Run Search" at bounding box center [733, 78] width 88 height 32
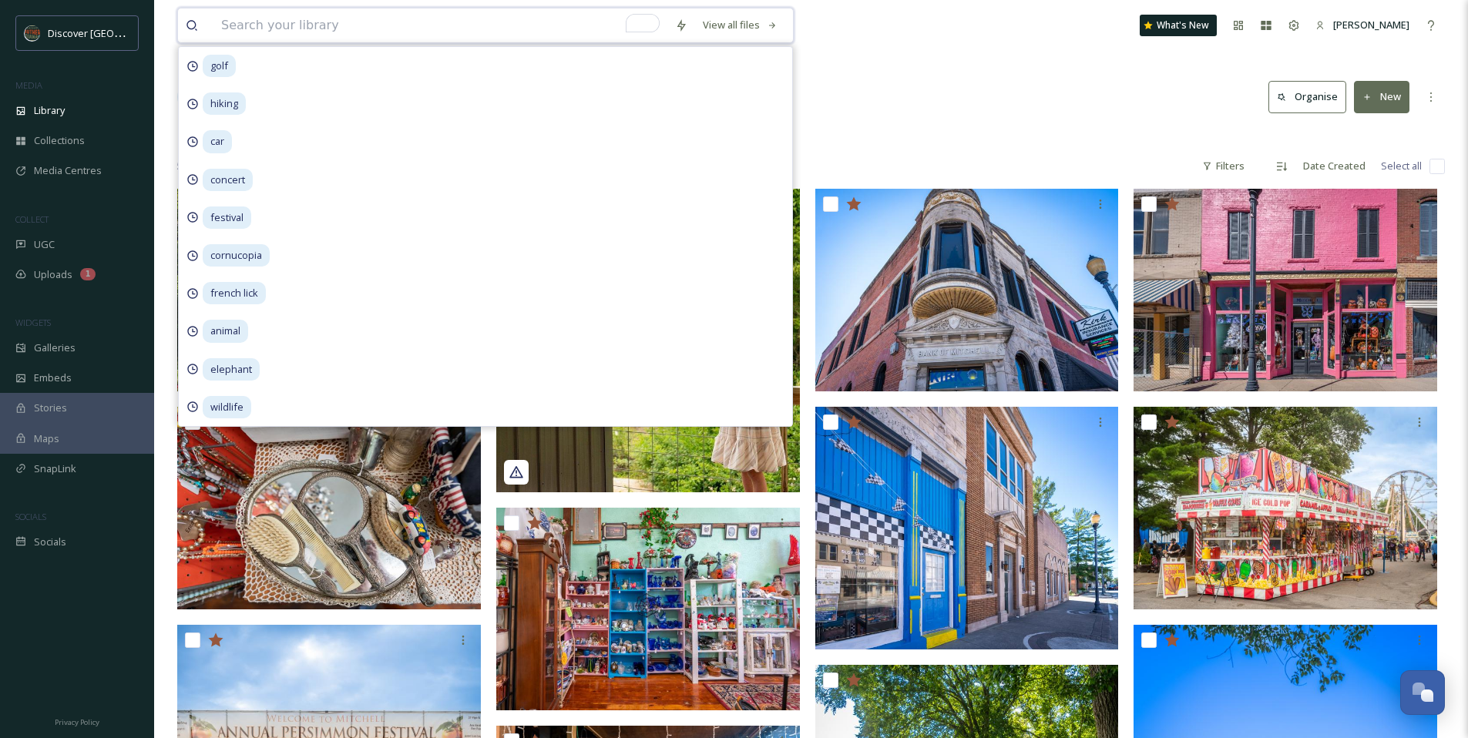
click at [956, 90] on div "Library Search Organise New" at bounding box center [811, 97] width 1268 height 46
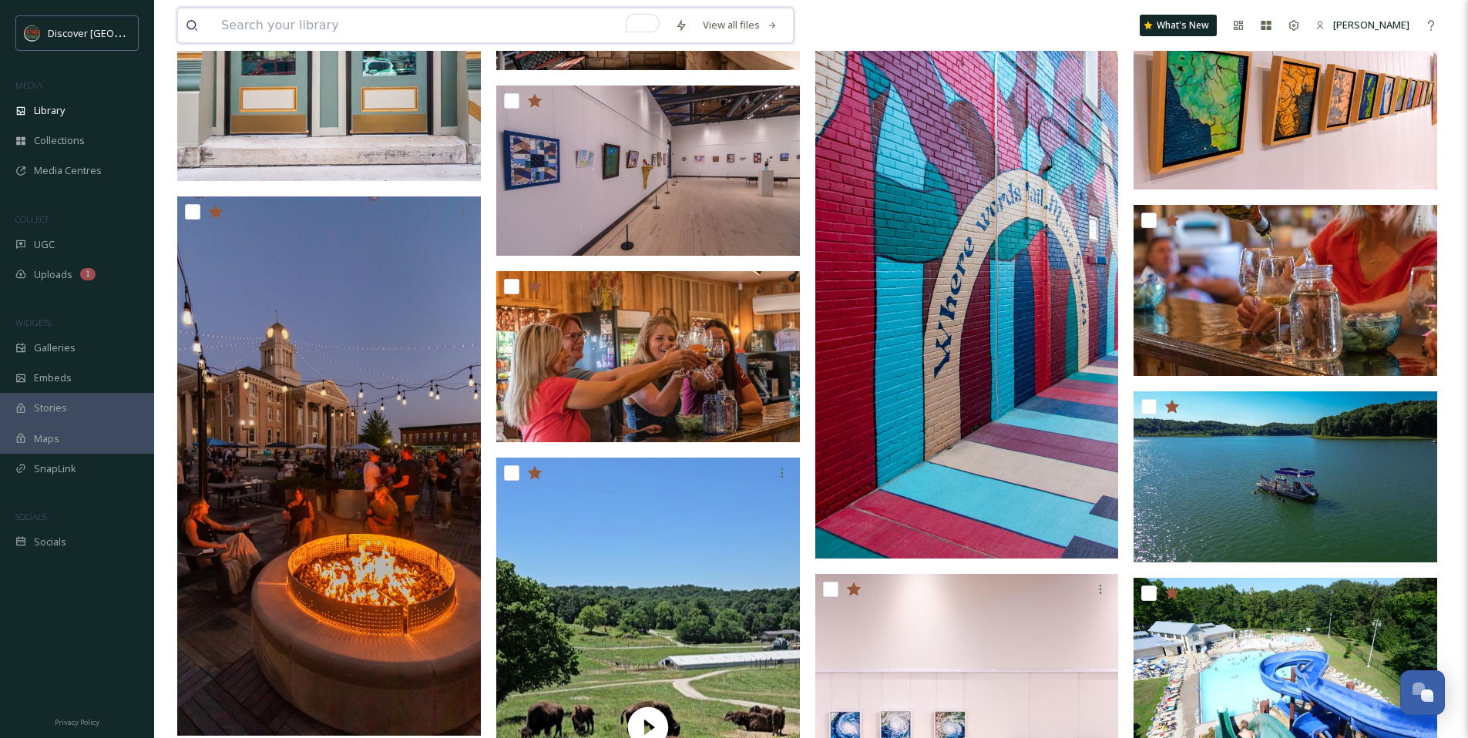
scroll to position [1352, 0]
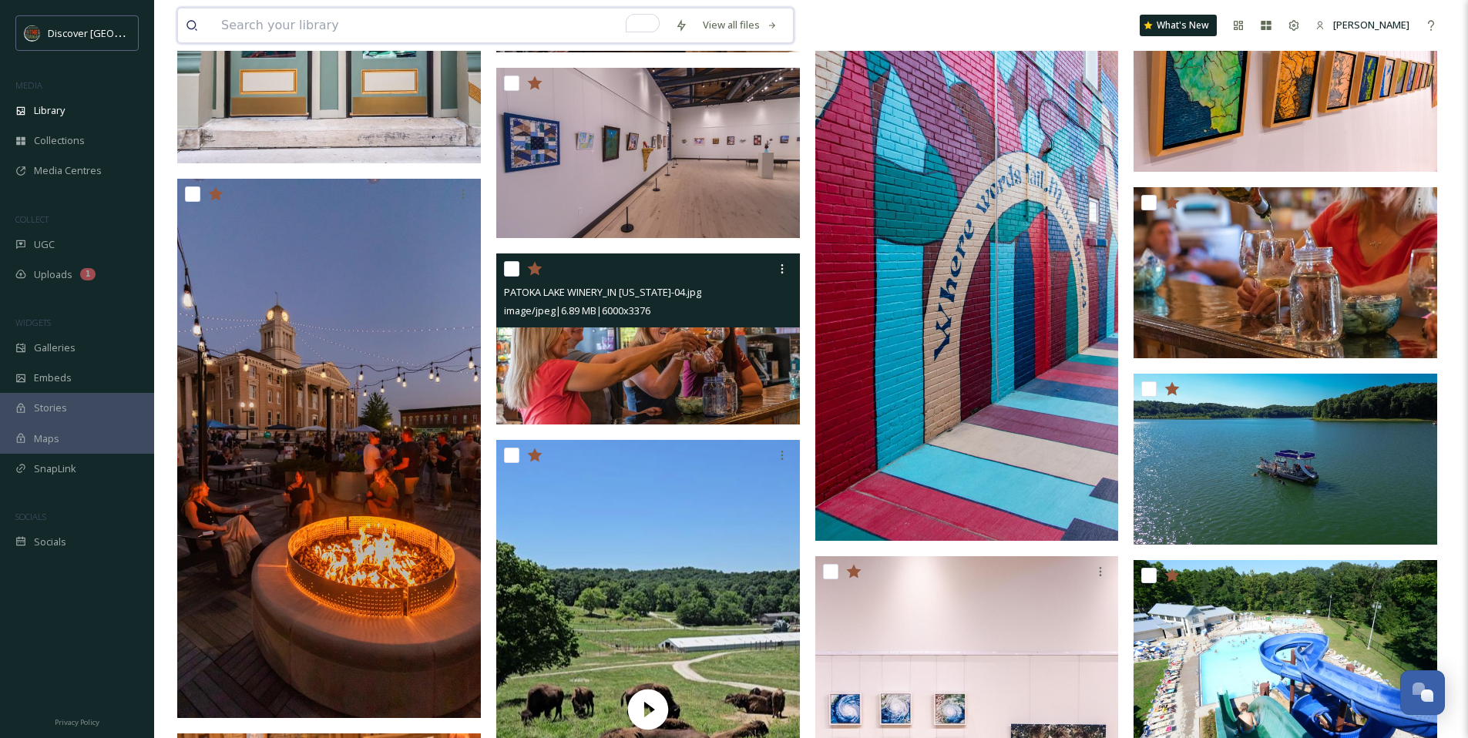
click at [652, 362] on img at bounding box center [648, 339] width 304 height 171
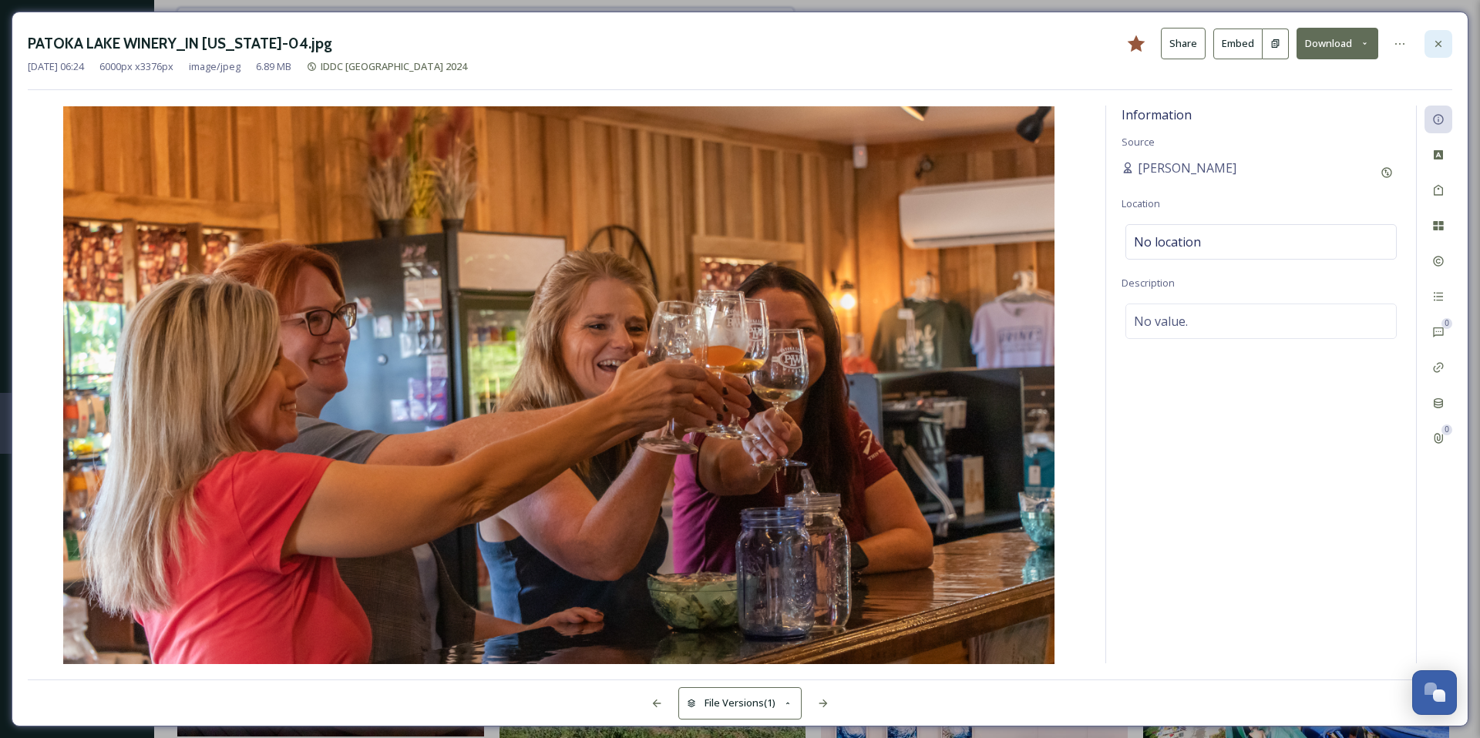
click at [1436, 43] on icon at bounding box center [1438, 44] width 12 height 12
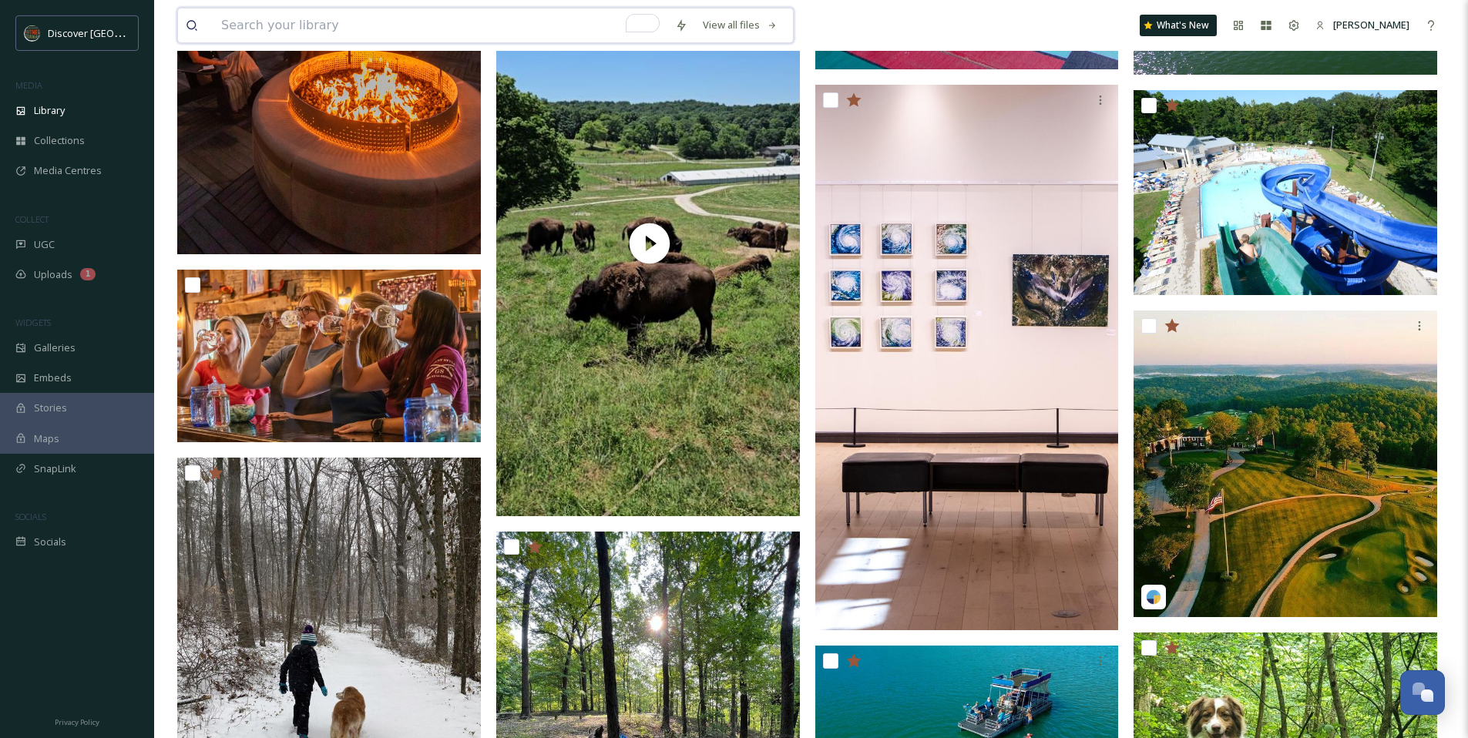
scroll to position [1896, 0]
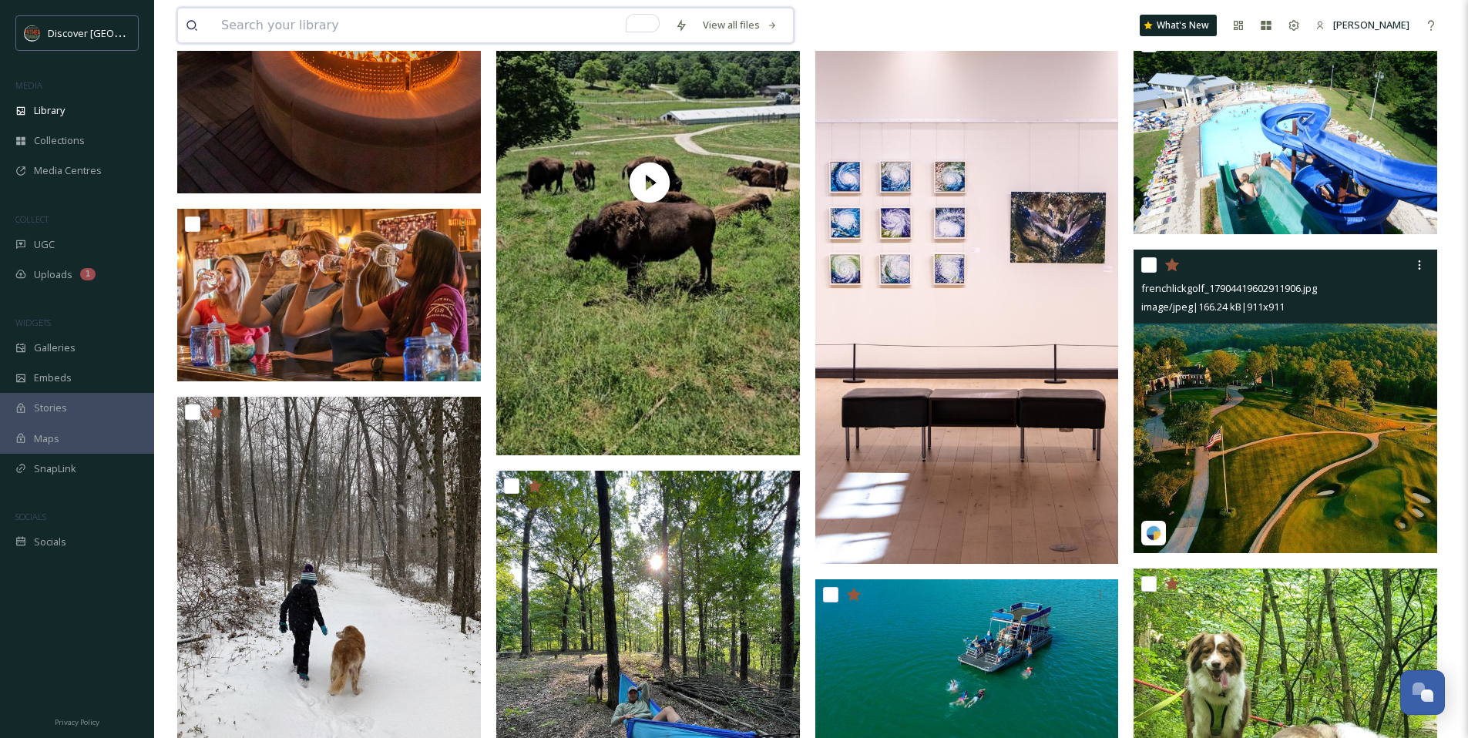
click at [1228, 389] on img at bounding box center [1286, 402] width 304 height 304
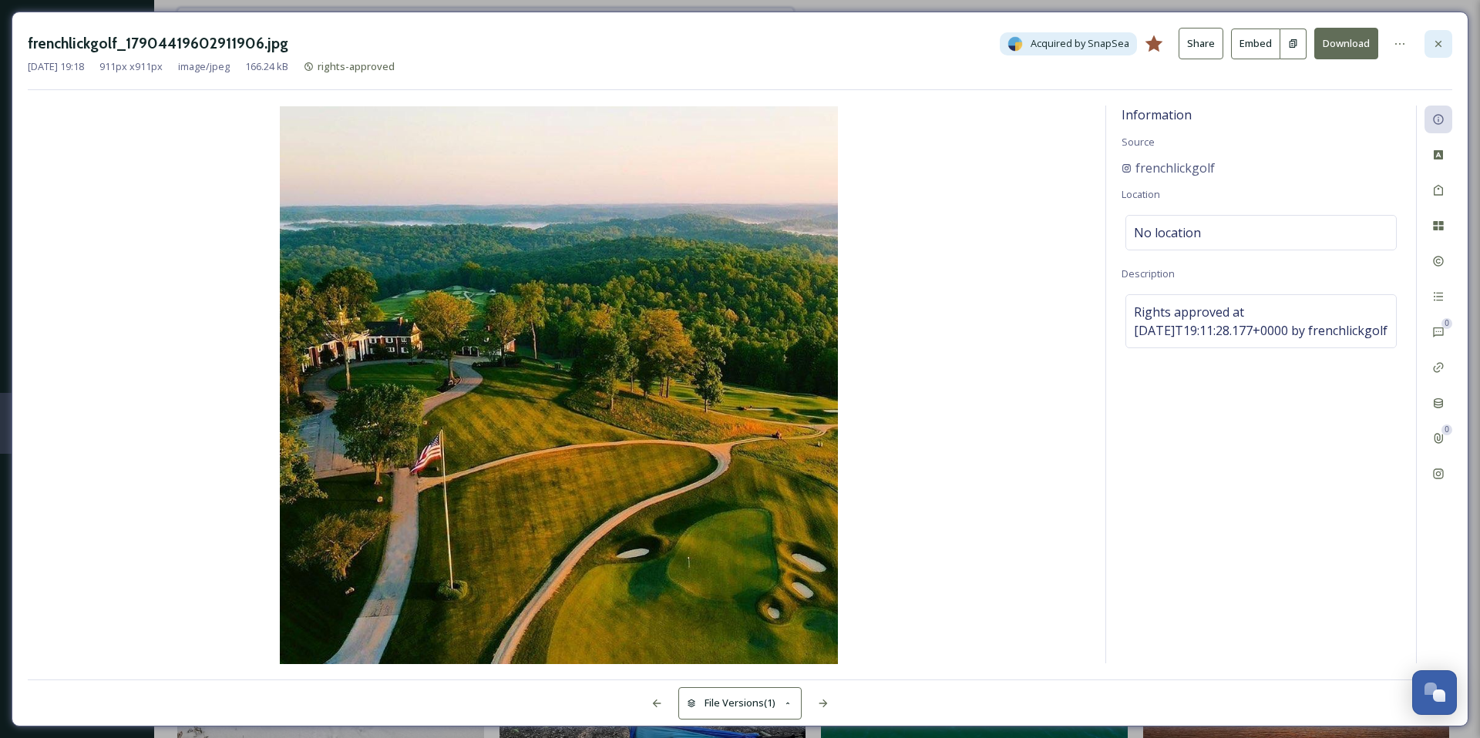
click at [1436, 35] on div at bounding box center [1438, 44] width 28 height 28
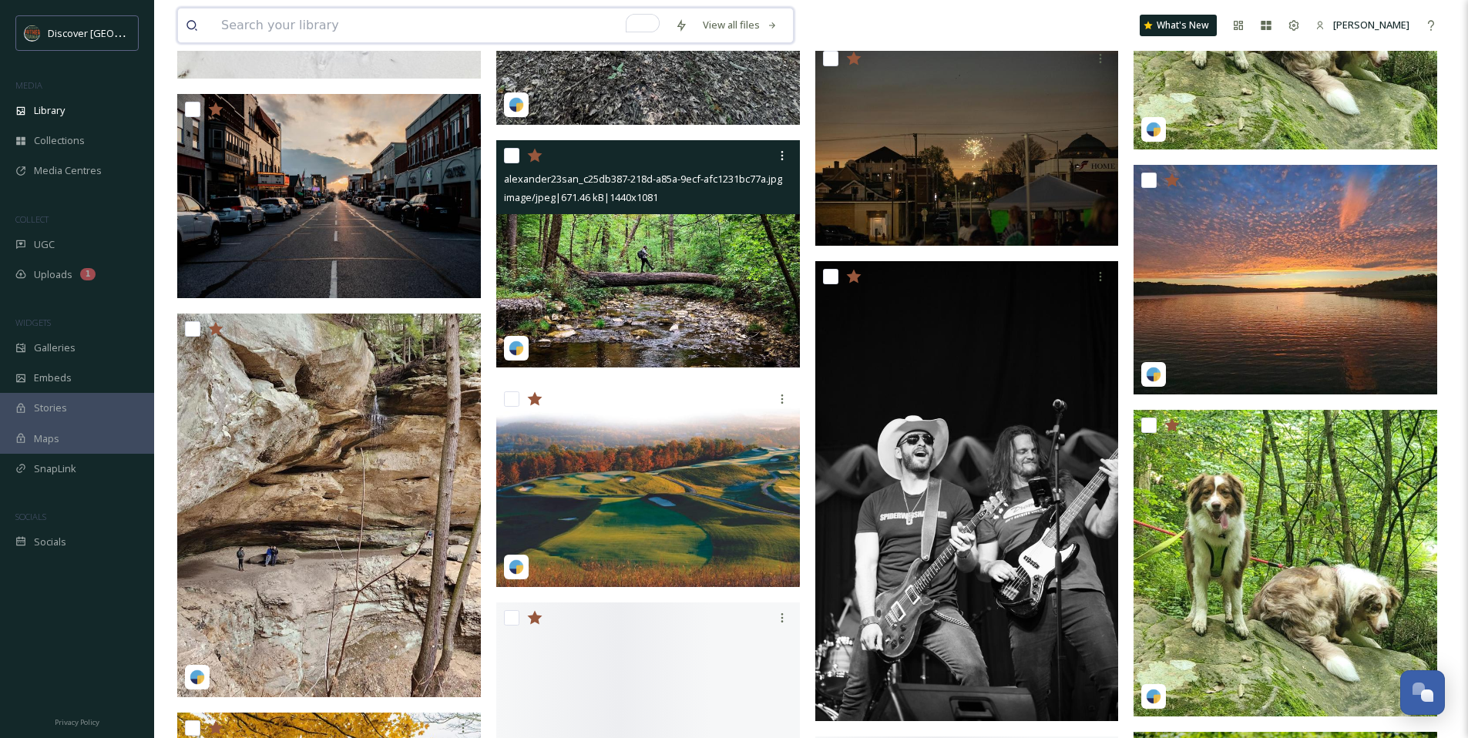
scroll to position [2629, 0]
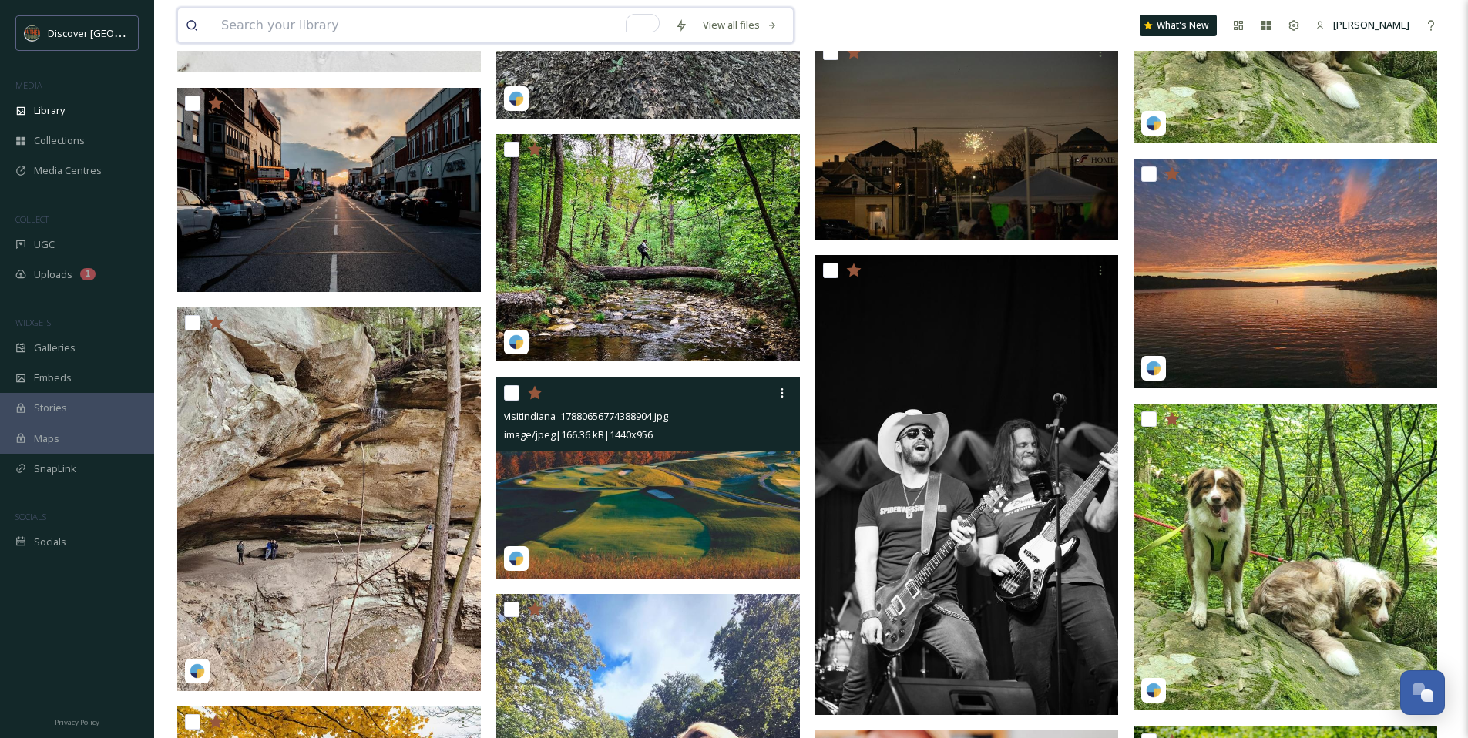
click at [613, 508] on img at bounding box center [648, 479] width 304 height 202
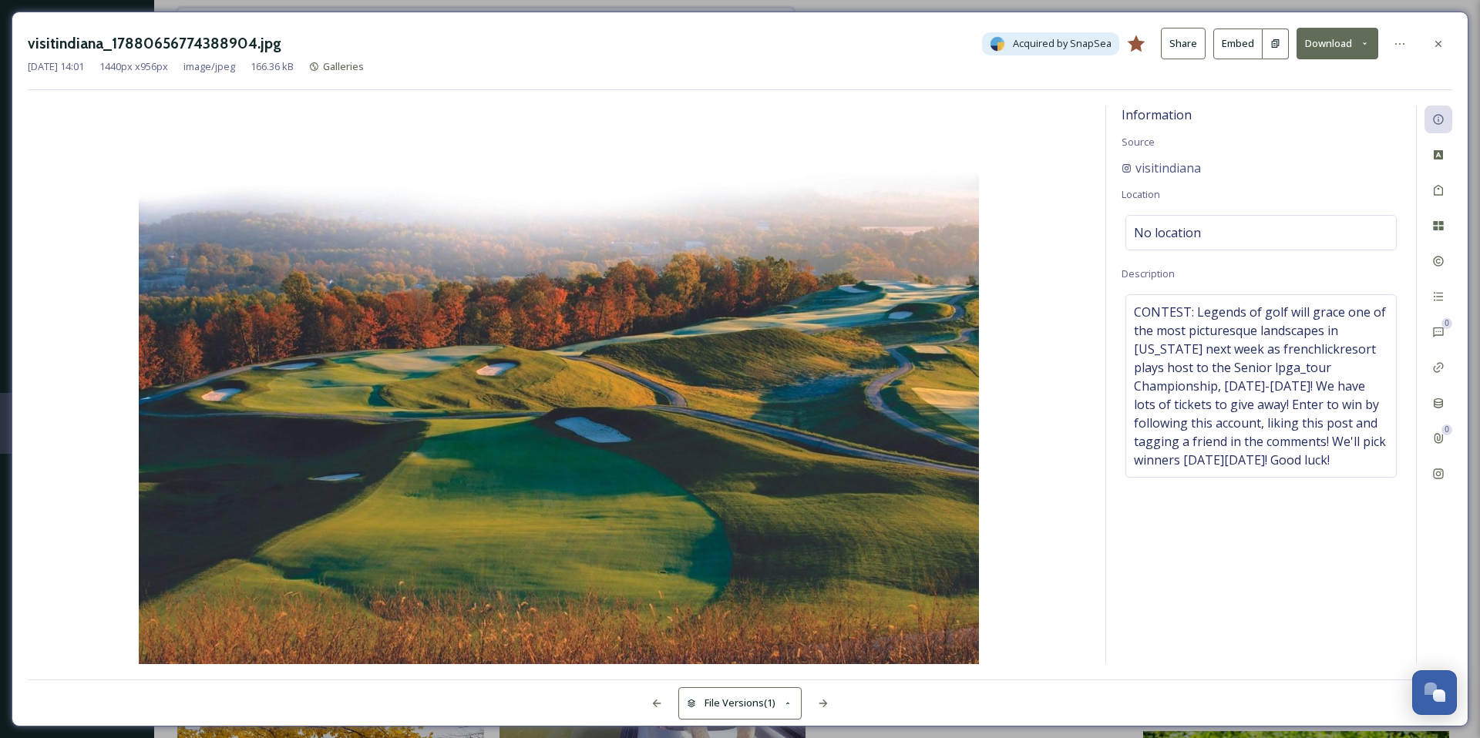
click at [1365, 49] on button "Download" at bounding box center [1337, 44] width 82 height 32
click at [1296, 76] on span "Download Original (1440 x 956)" at bounding box center [1297, 79] width 140 height 15
click at [1443, 42] on icon at bounding box center [1438, 44] width 12 height 12
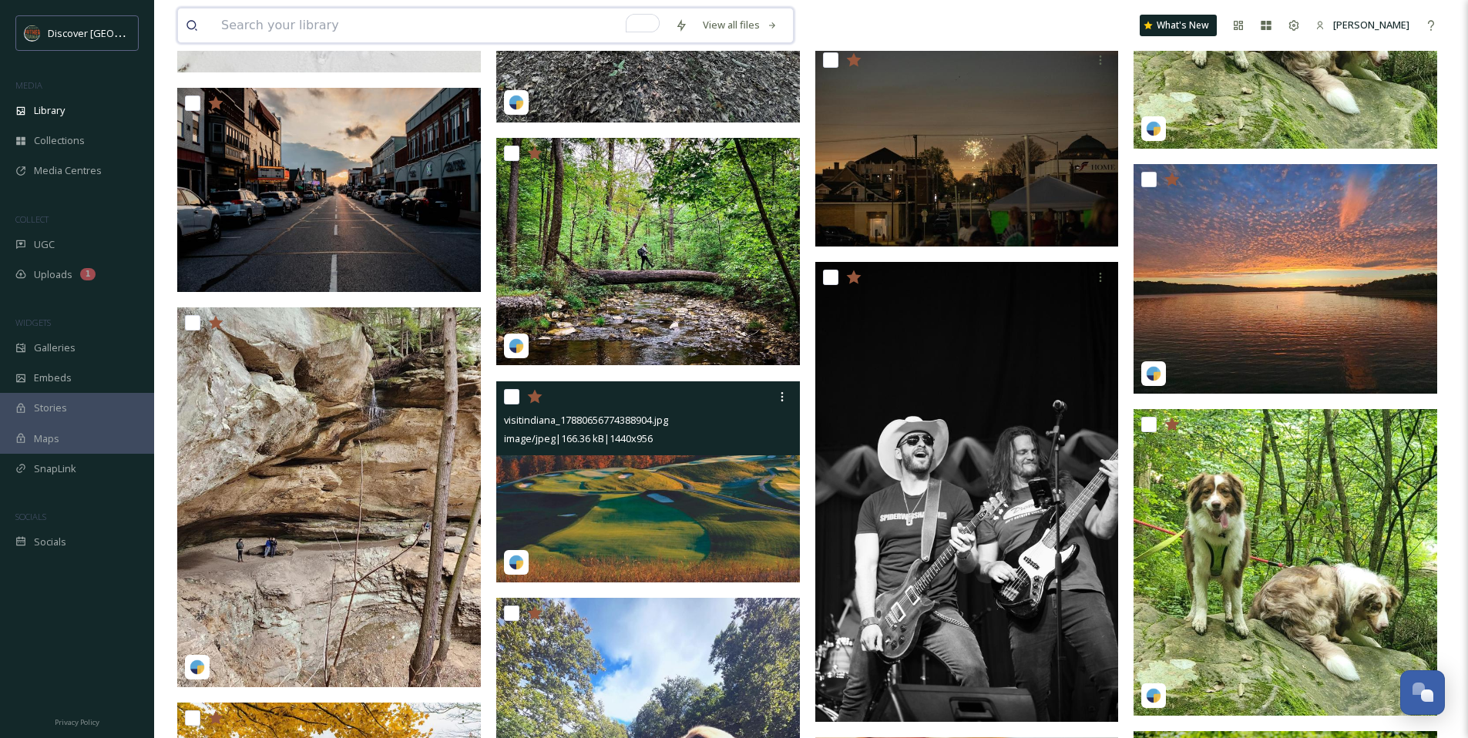
click at [609, 492] on img at bounding box center [648, 482] width 304 height 202
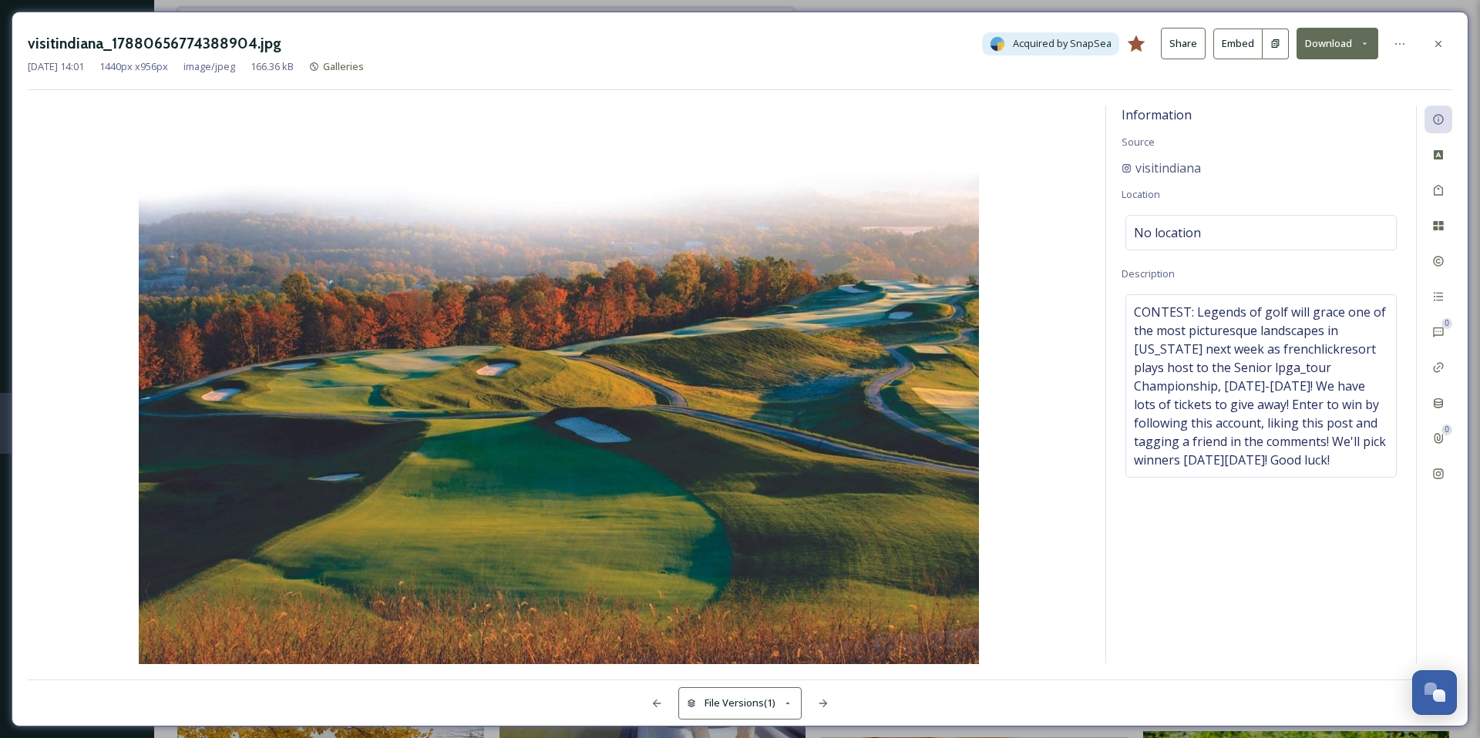
click at [1441, 57] on div "visitindiana_17880656774388904.jpg Acquired by SnapSea Share Embed Download" at bounding box center [740, 44] width 1424 height 32
click at [1439, 51] on div at bounding box center [1438, 44] width 28 height 28
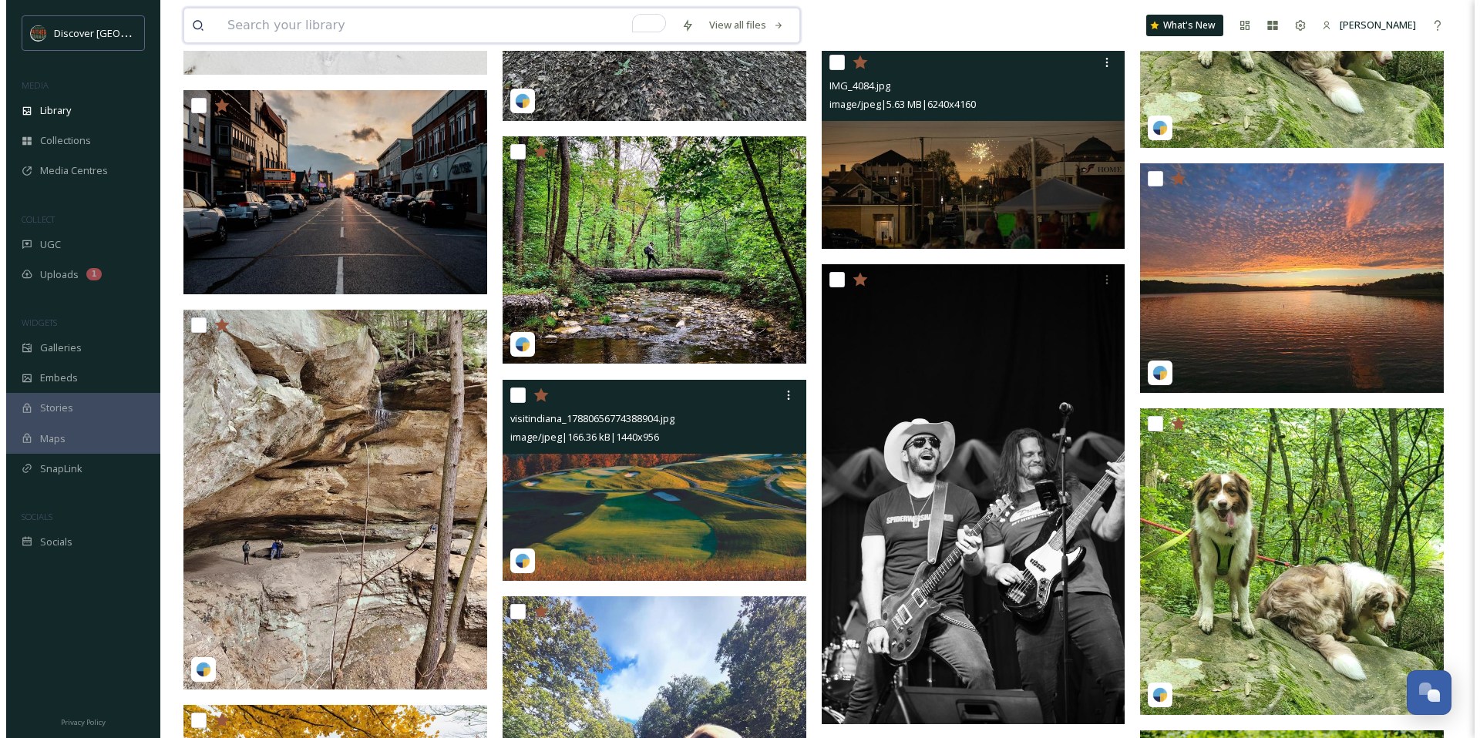
scroll to position [2626, 0]
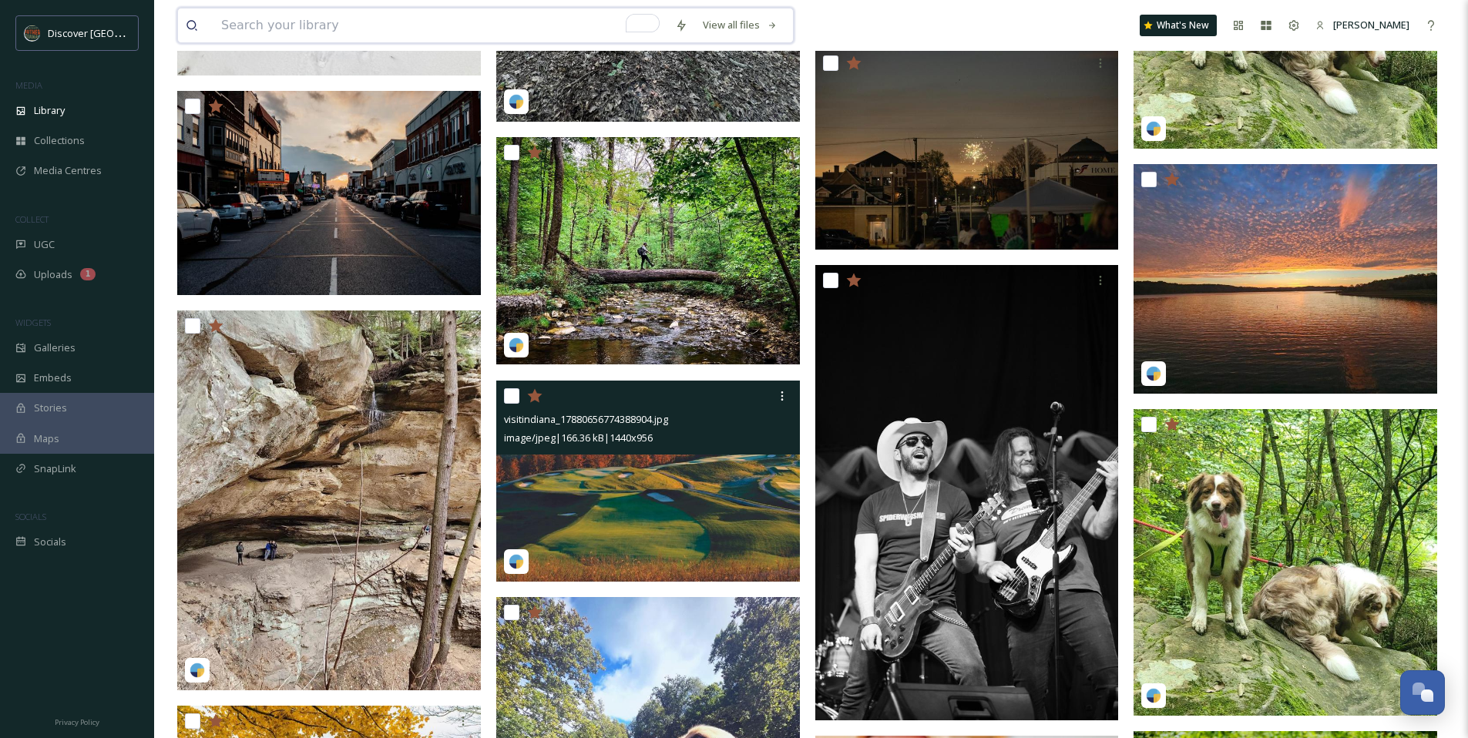
click at [623, 536] on img at bounding box center [648, 482] width 304 height 202
